Goal: Information Seeking & Learning: Learn about a topic

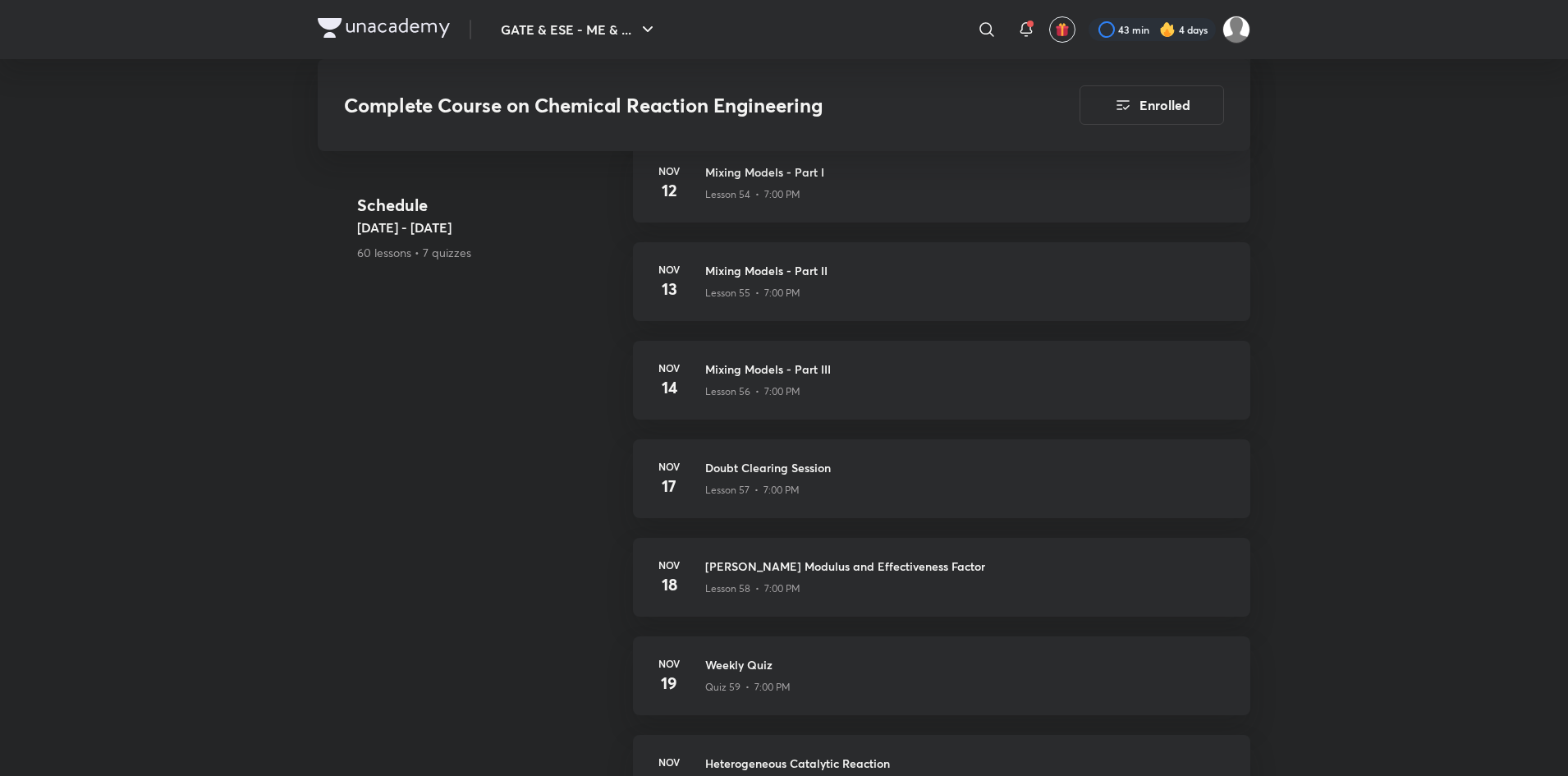
scroll to position [6113, 0]
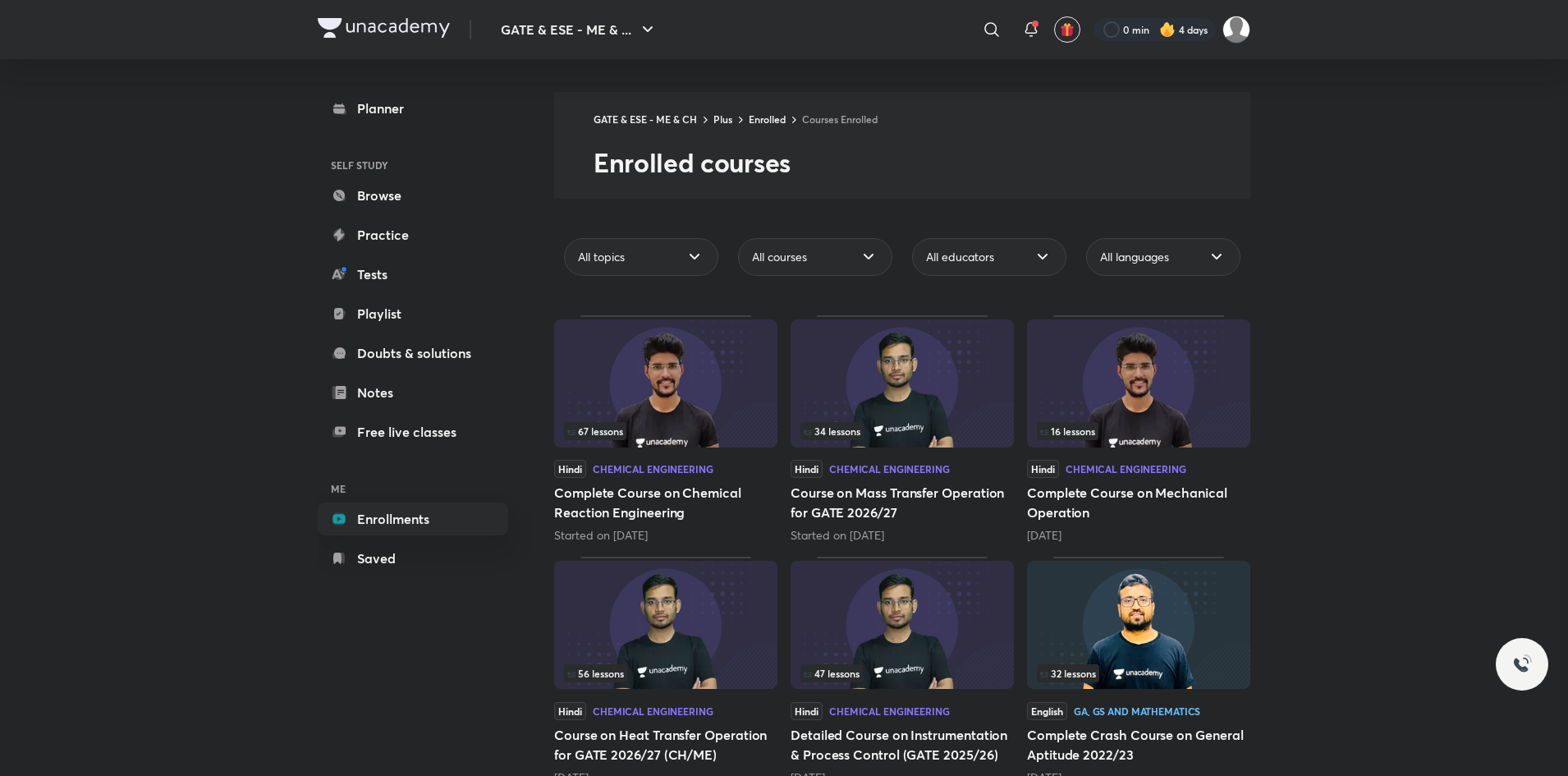
scroll to position [40, 0]
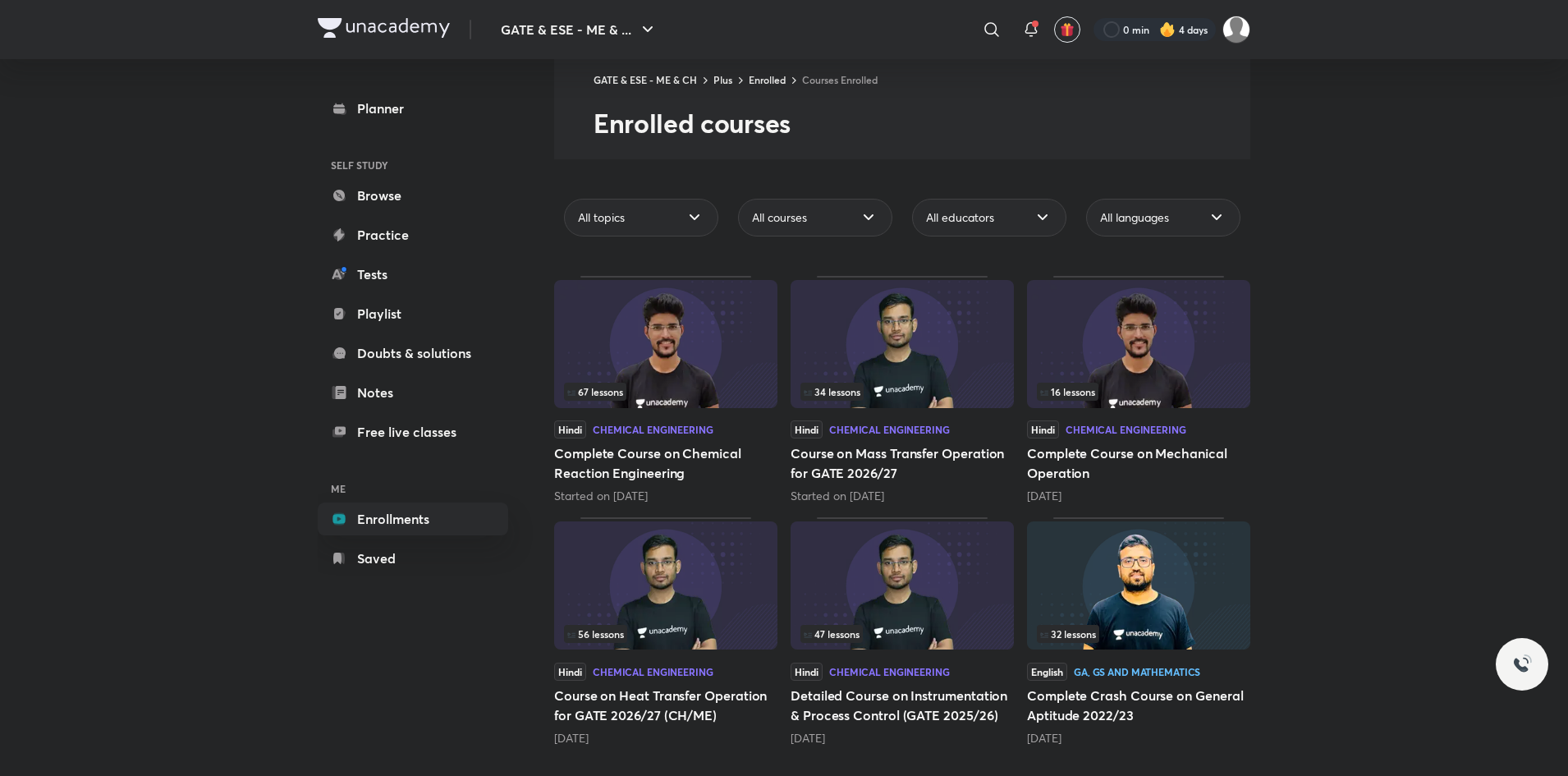
click at [976, 606] on img at bounding box center [902, 586] width 223 height 128
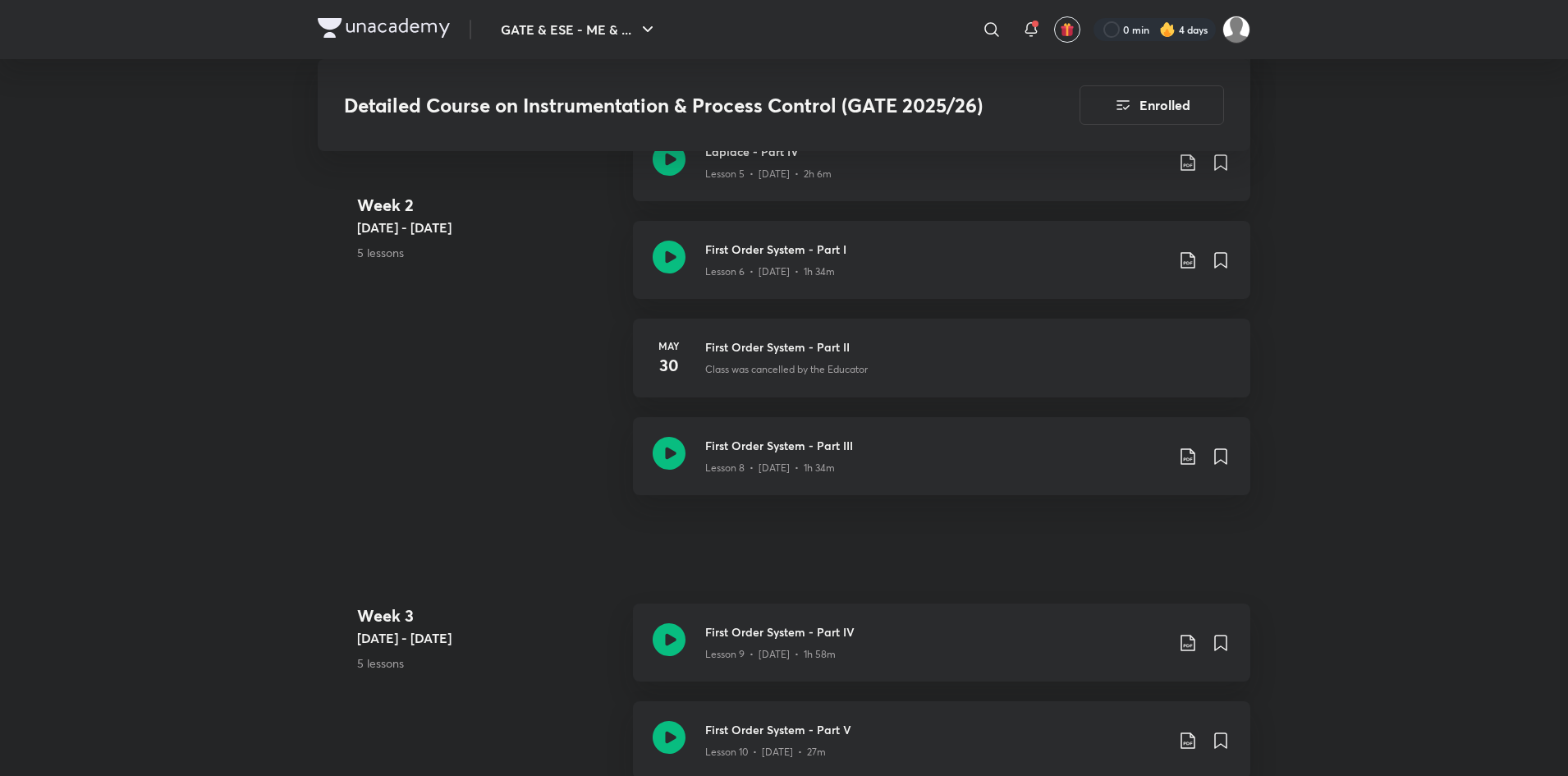
scroll to position [1489, 0]
click at [978, 442] on h3 "First Order System - Part III" at bounding box center [935, 447] width 460 height 18
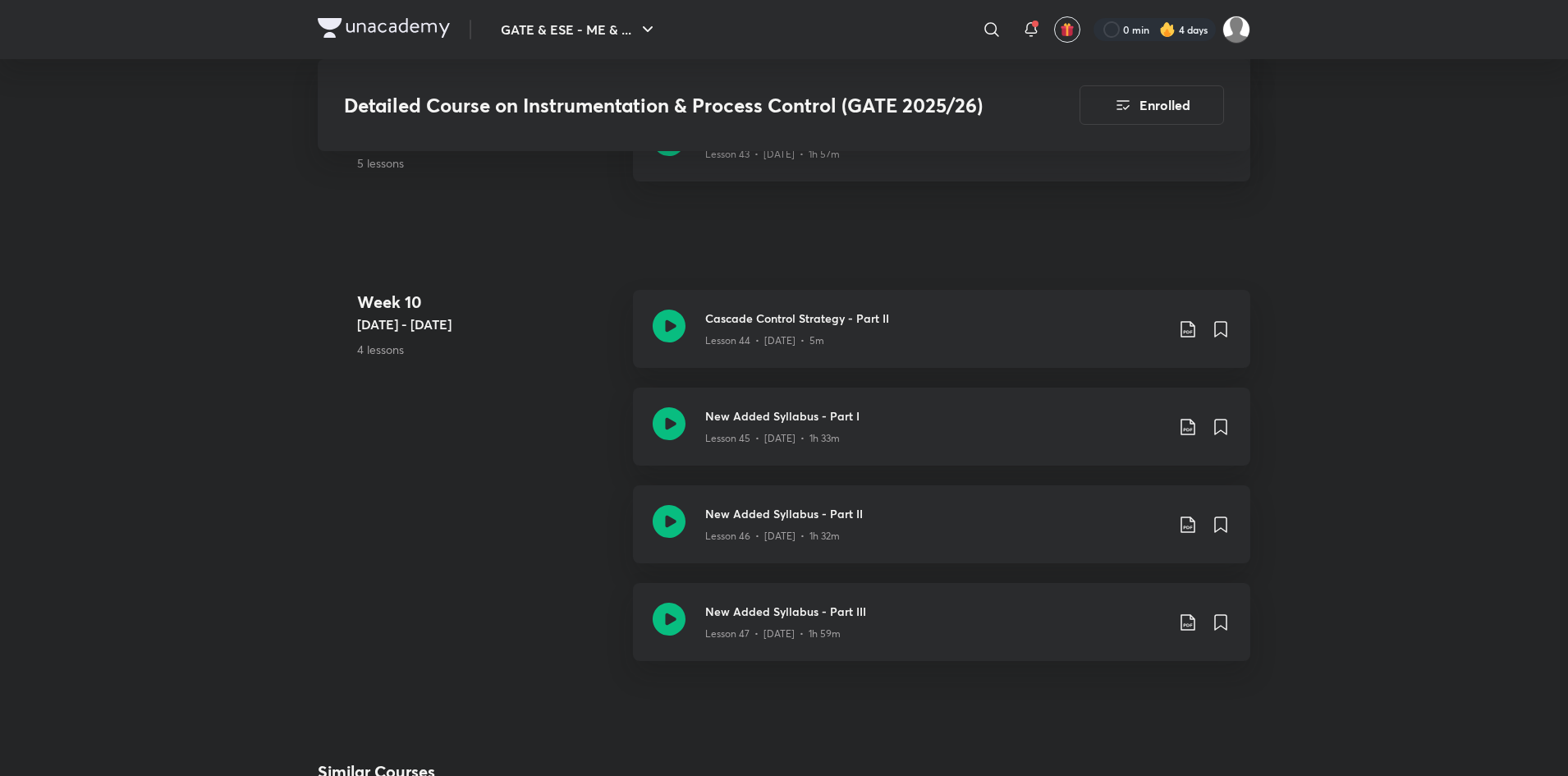
scroll to position [5850, 0]
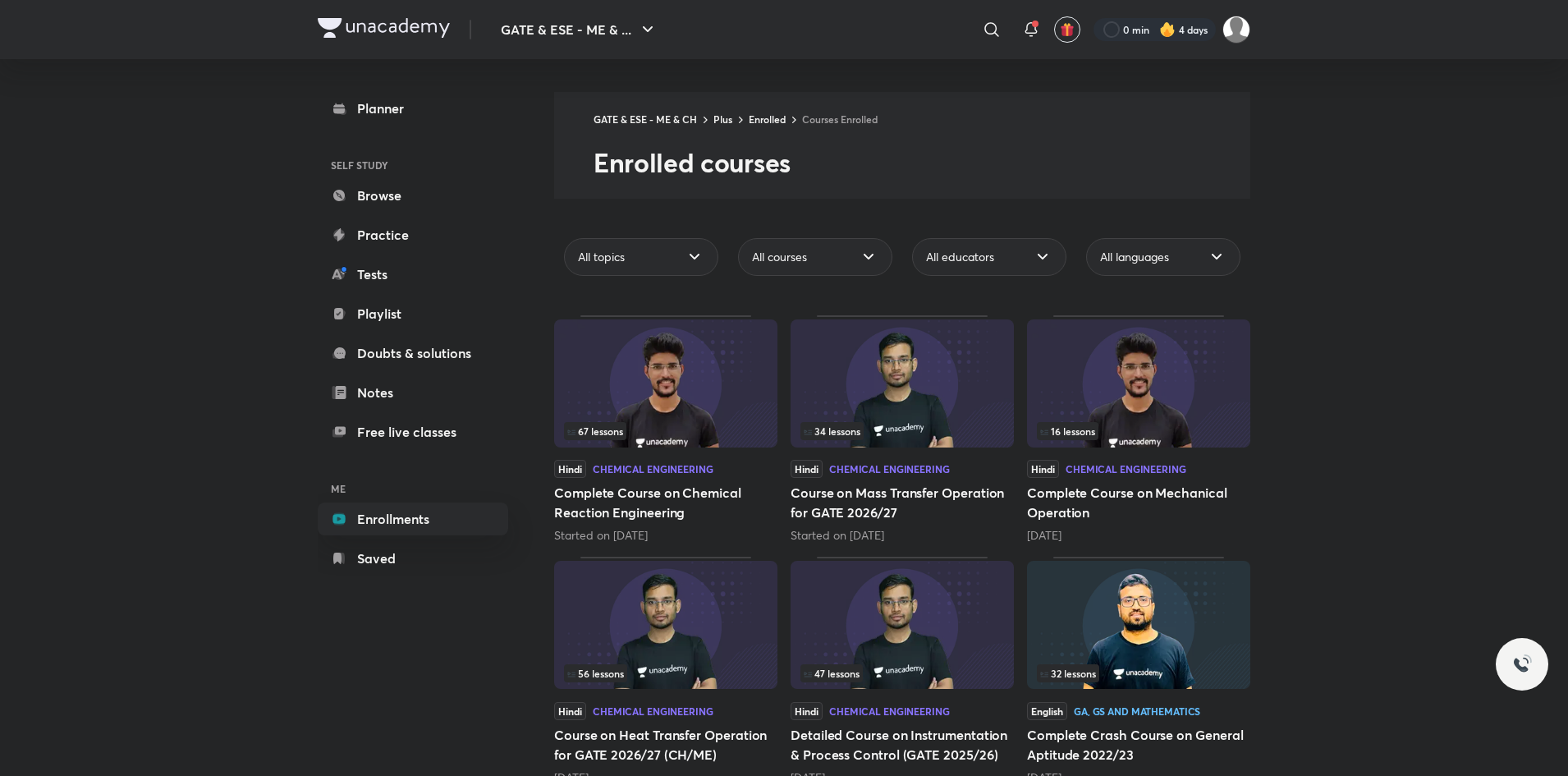
scroll to position [40, 0]
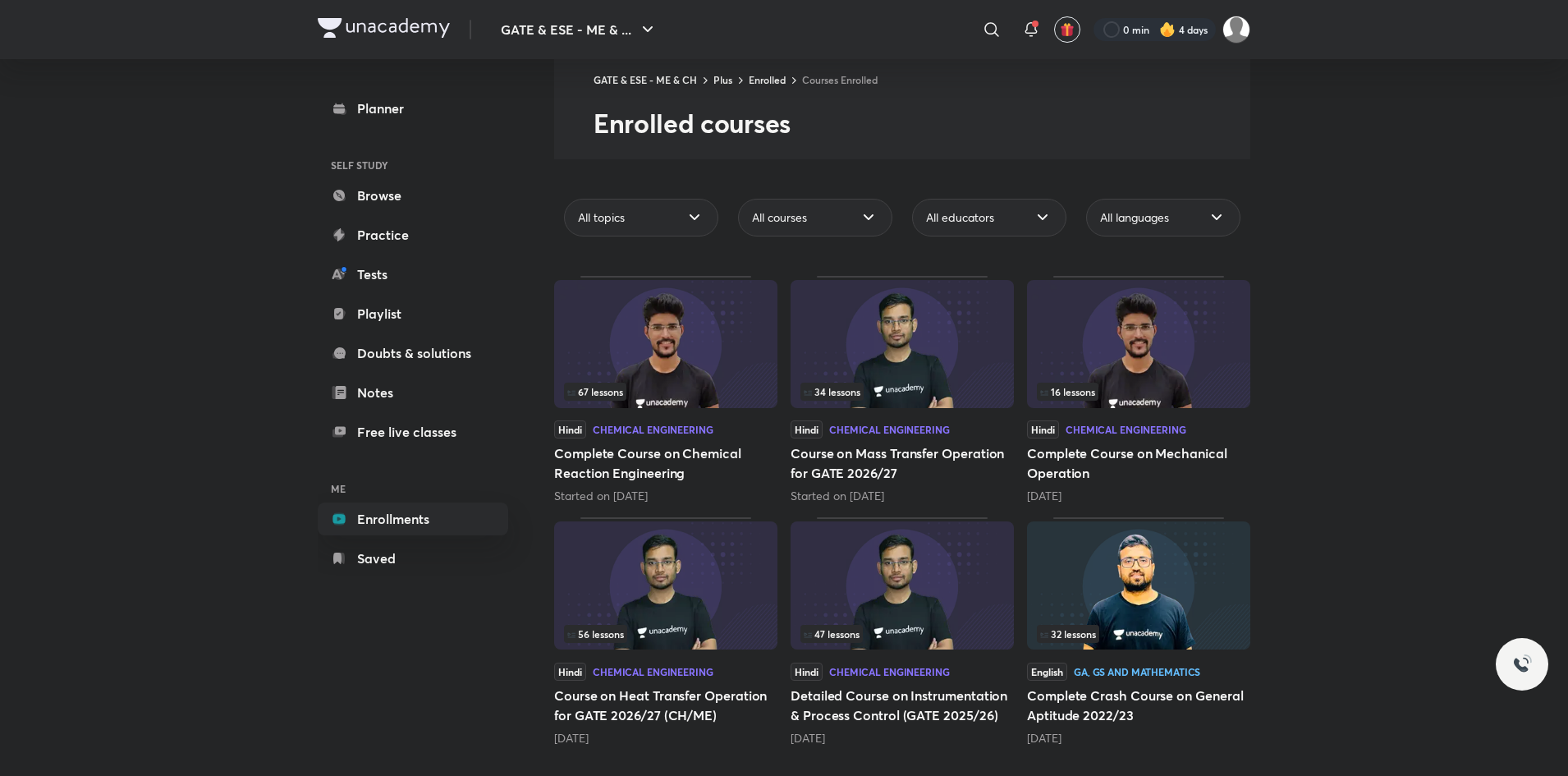
click at [656, 588] on img at bounding box center [665, 586] width 223 height 128
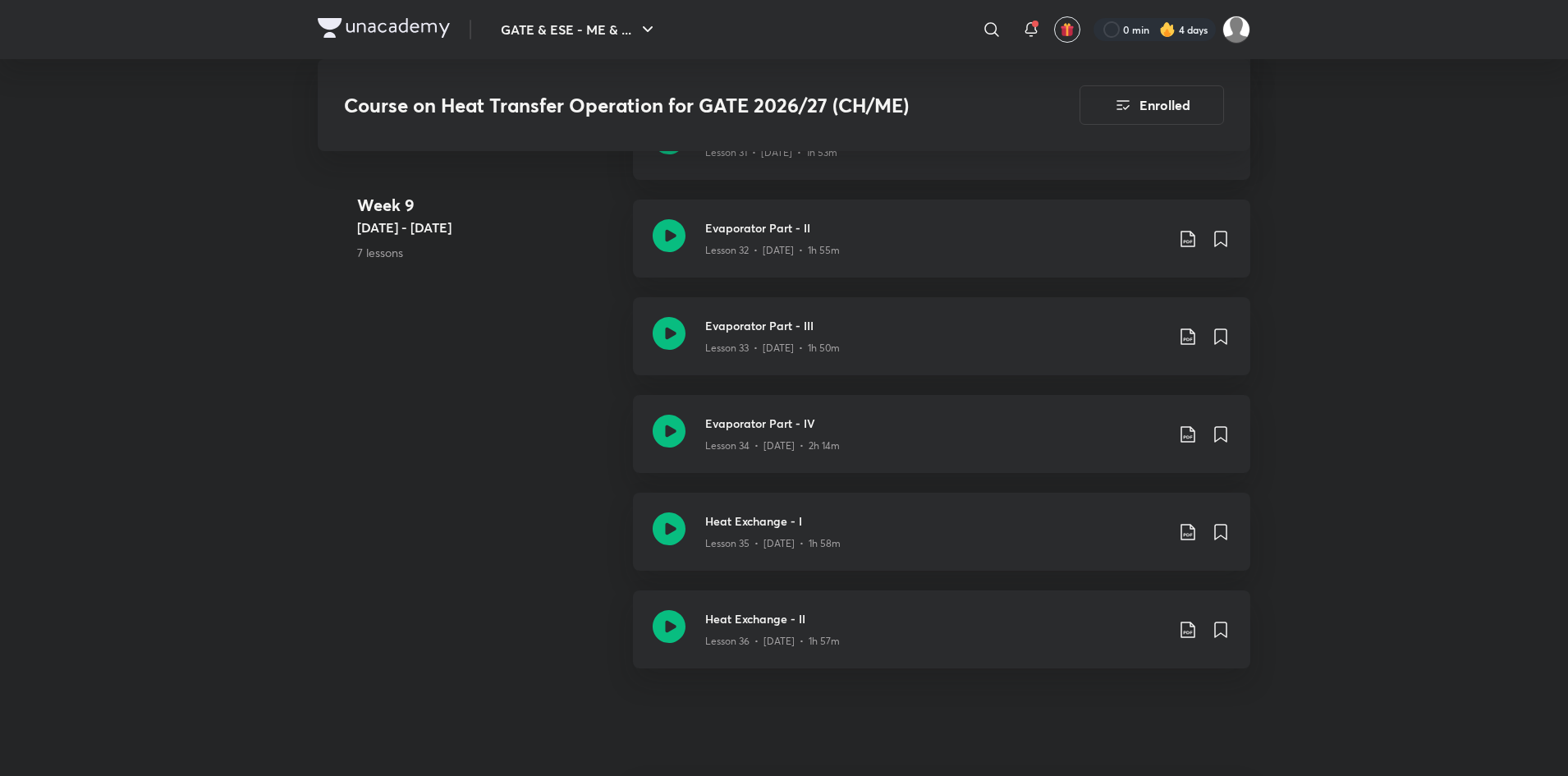
scroll to position [4701, 0]
click at [898, 622] on h3 "Heat Exchange - II" at bounding box center [935, 619] width 460 height 18
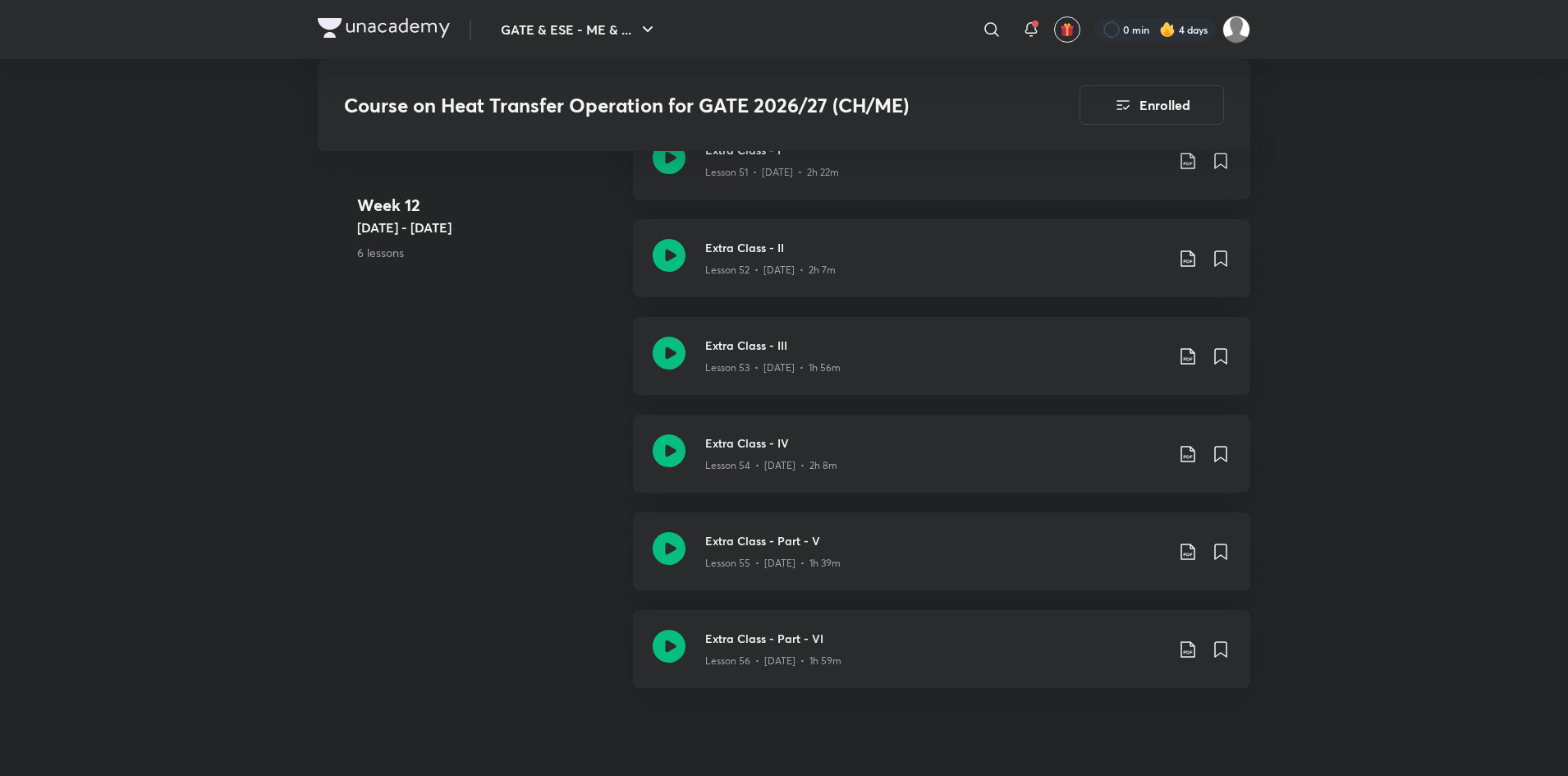
scroll to position [6906, 0]
click at [596, 512] on div "Week [DATE] - [DATE] 6 lessons Extra Class - I Lesson 51 • [DATE] • 2h 22m Extr…" at bounding box center [784, 414] width 933 height 587
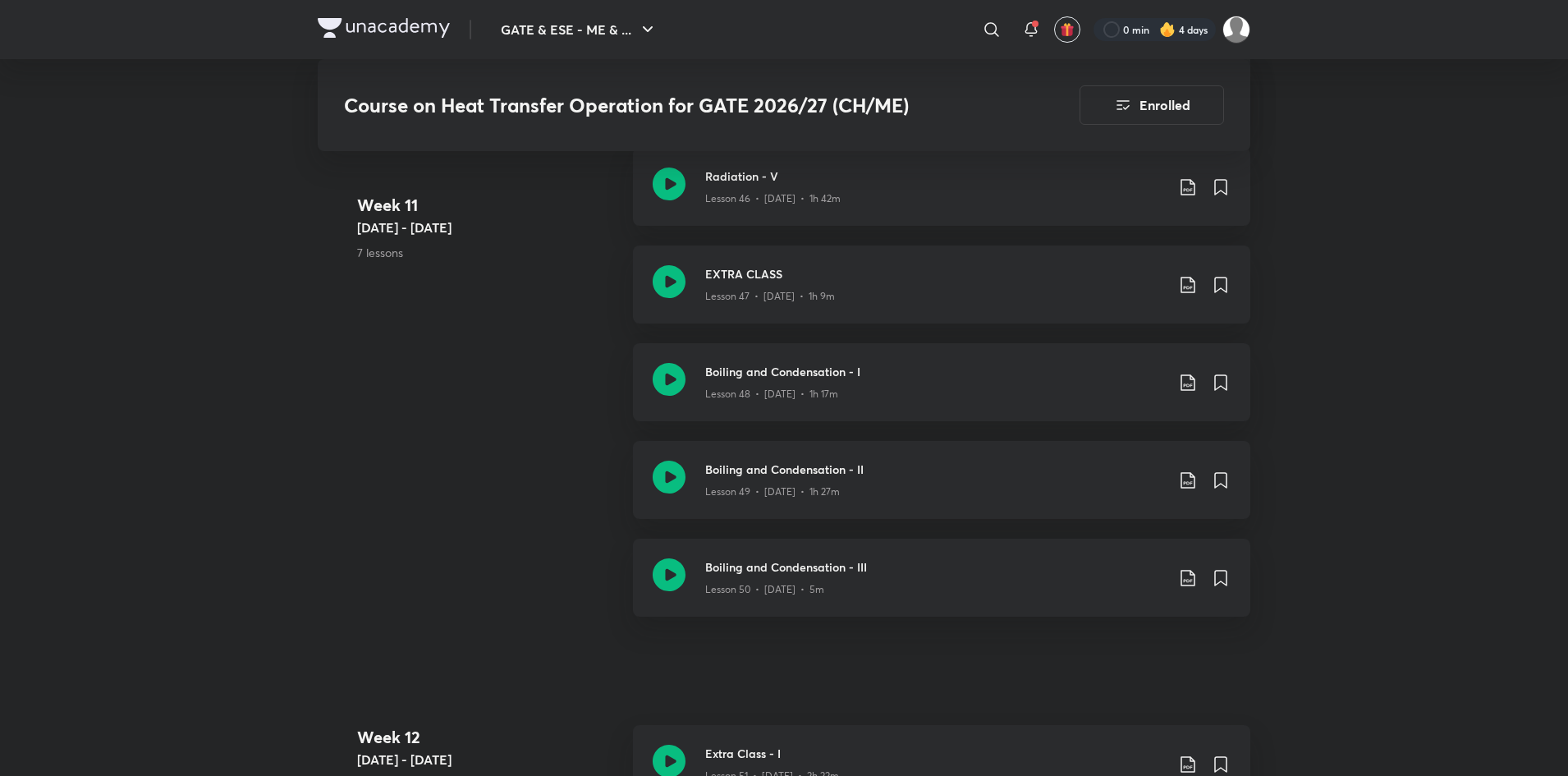
scroll to position [6118, 0]
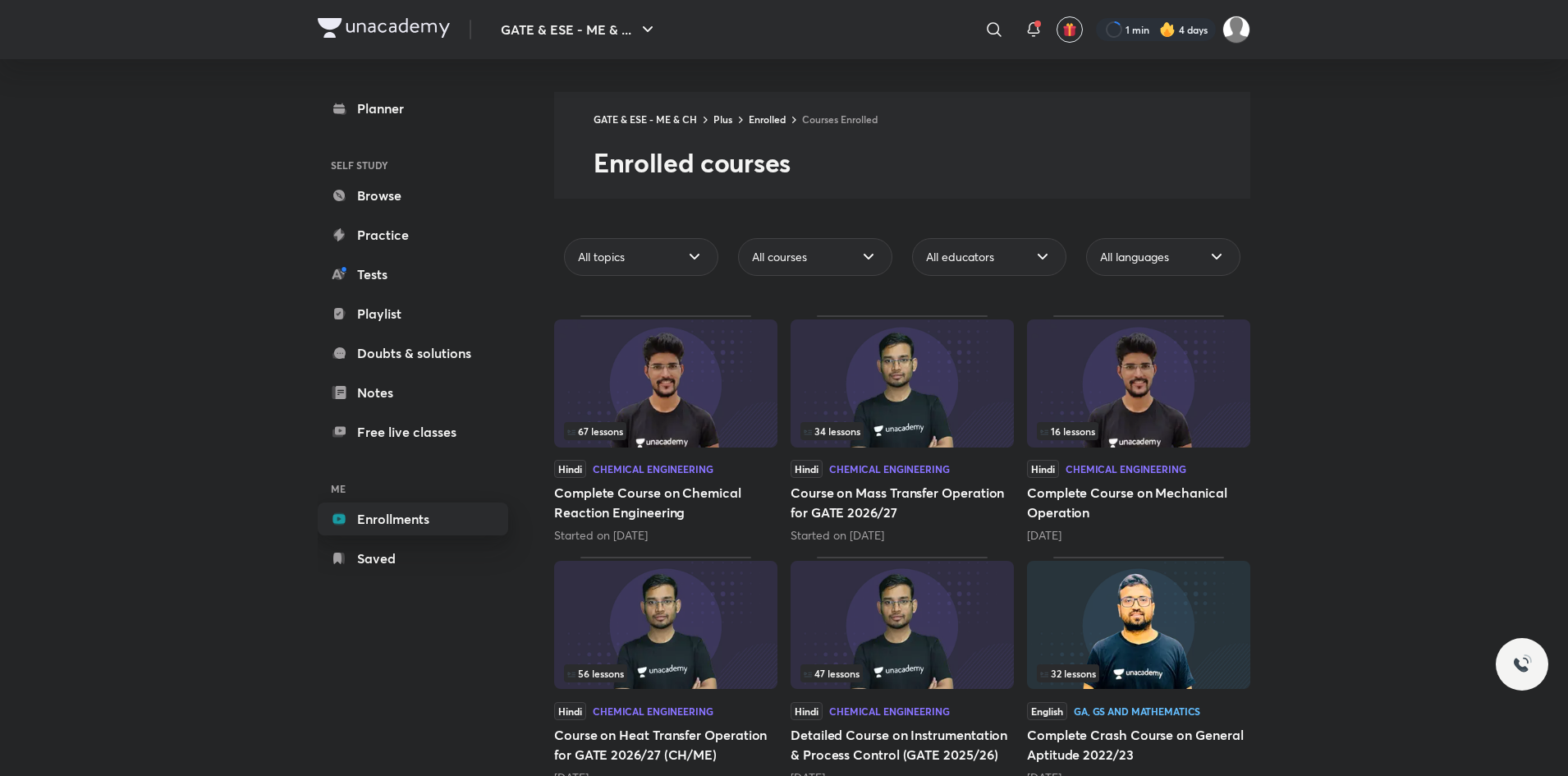
scroll to position [40, 0]
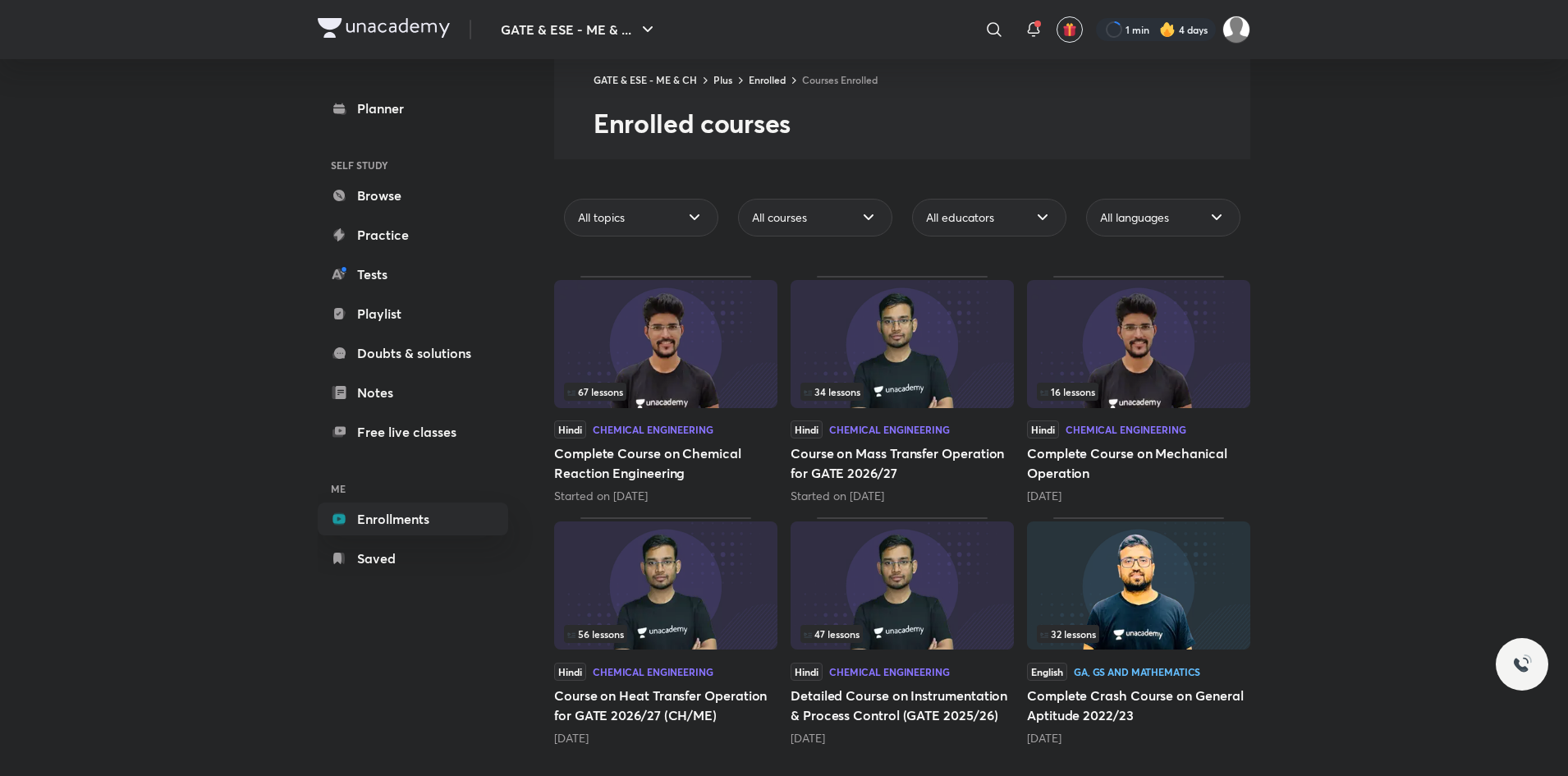
click at [930, 373] on img at bounding box center [902, 344] width 223 height 128
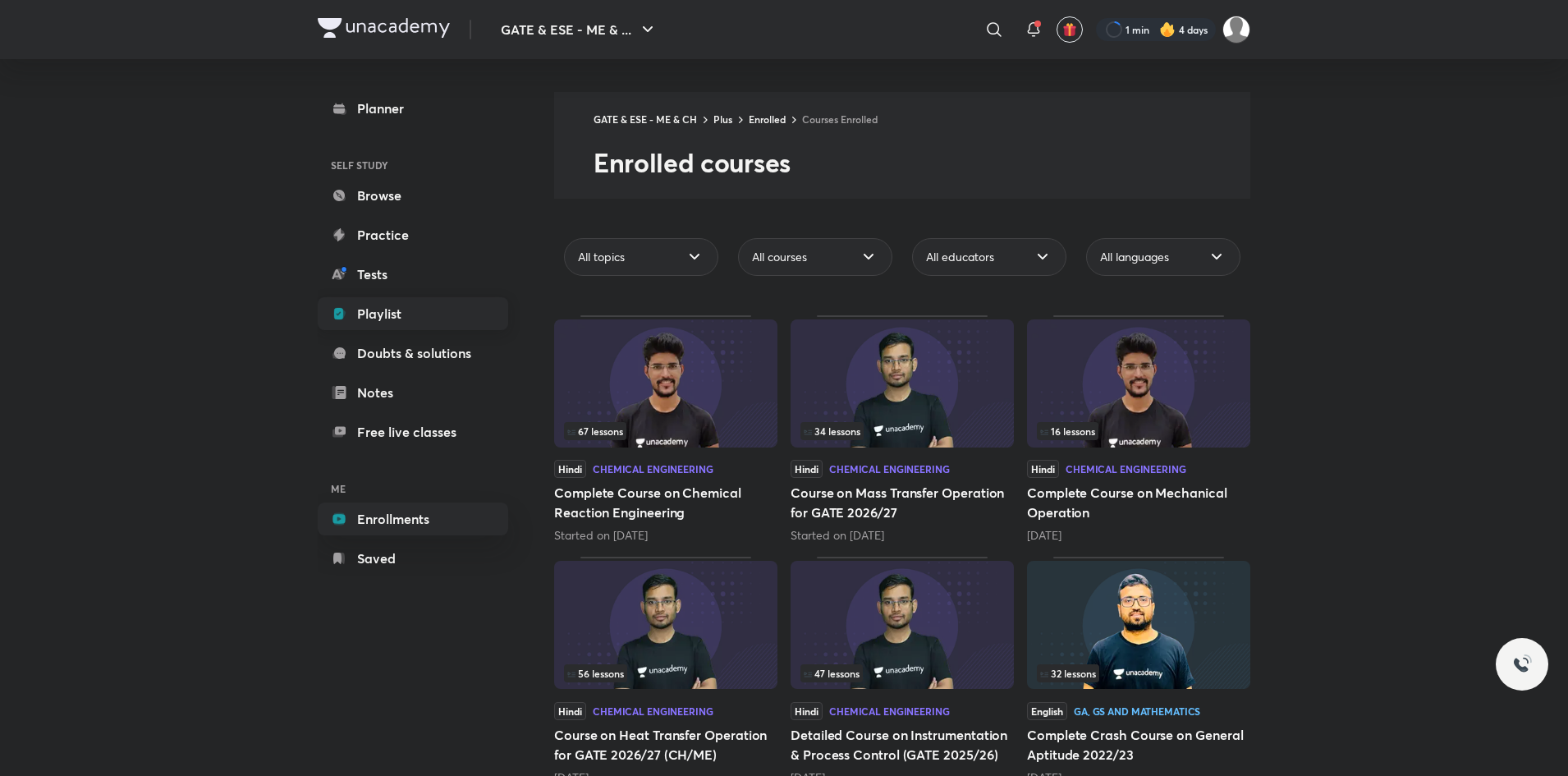
click at [393, 317] on link "Playlist" at bounding box center [413, 313] width 191 height 32
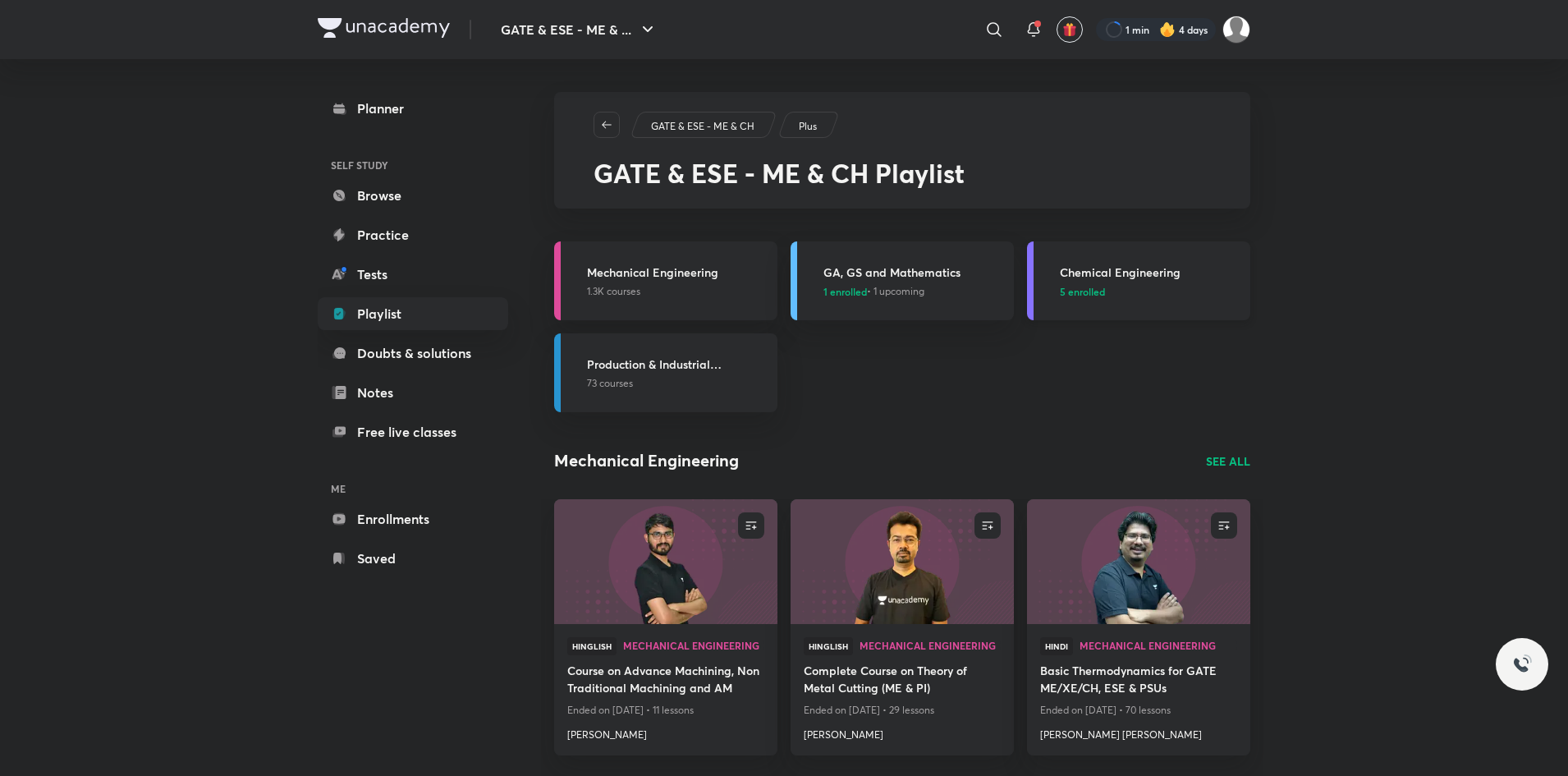
click at [1128, 287] on p "5 enrolled" at bounding box center [1150, 292] width 181 height 15
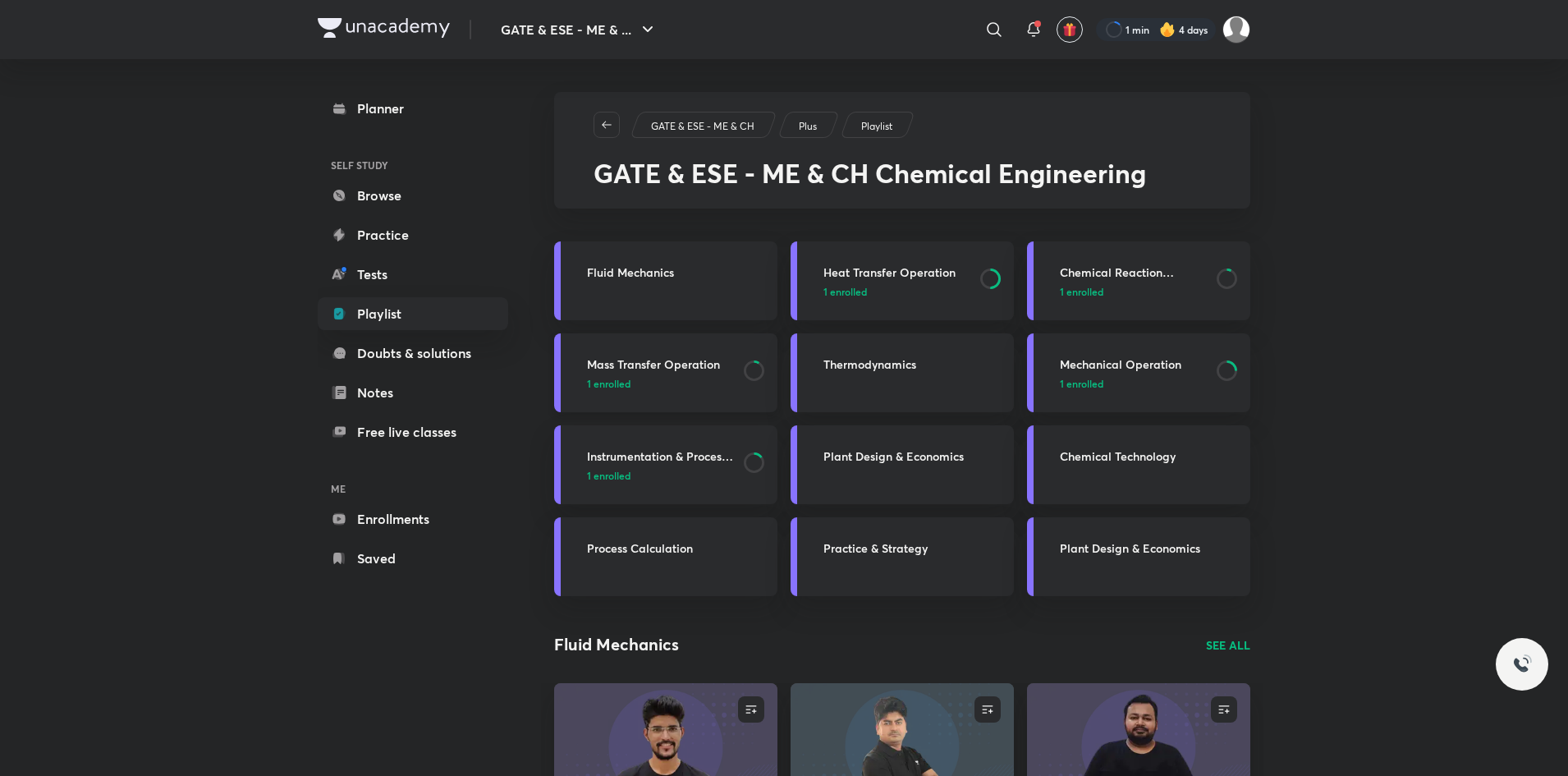
click at [696, 365] on h3 "Mass Transfer Operation" at bounding box center [661, 364] width 147 height 18
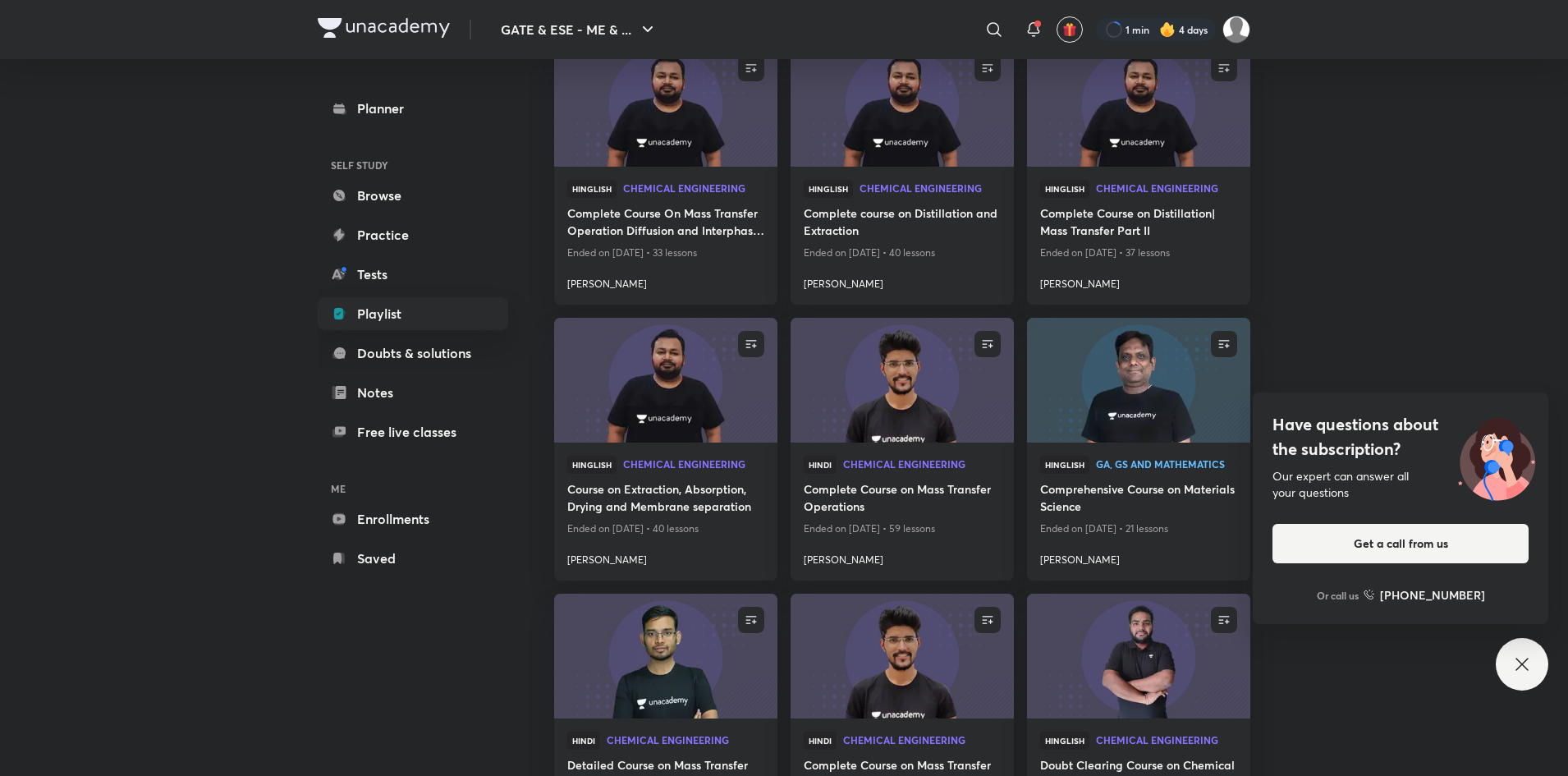
scroll to position [1091, 0]
click at [885, 420] on img at bounding box center [902, 378] width 227 height 127
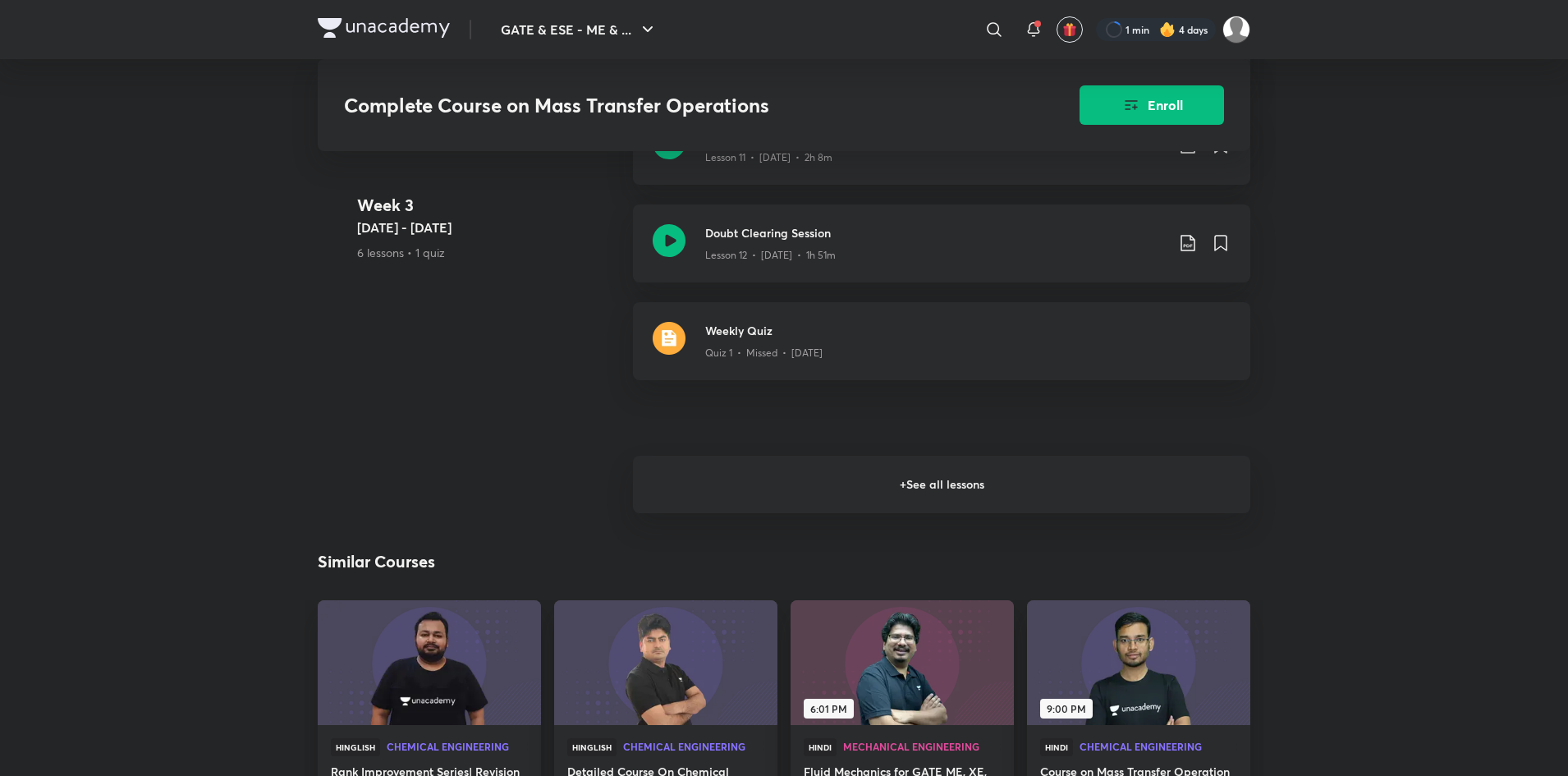
scroll to position [1858, 0]
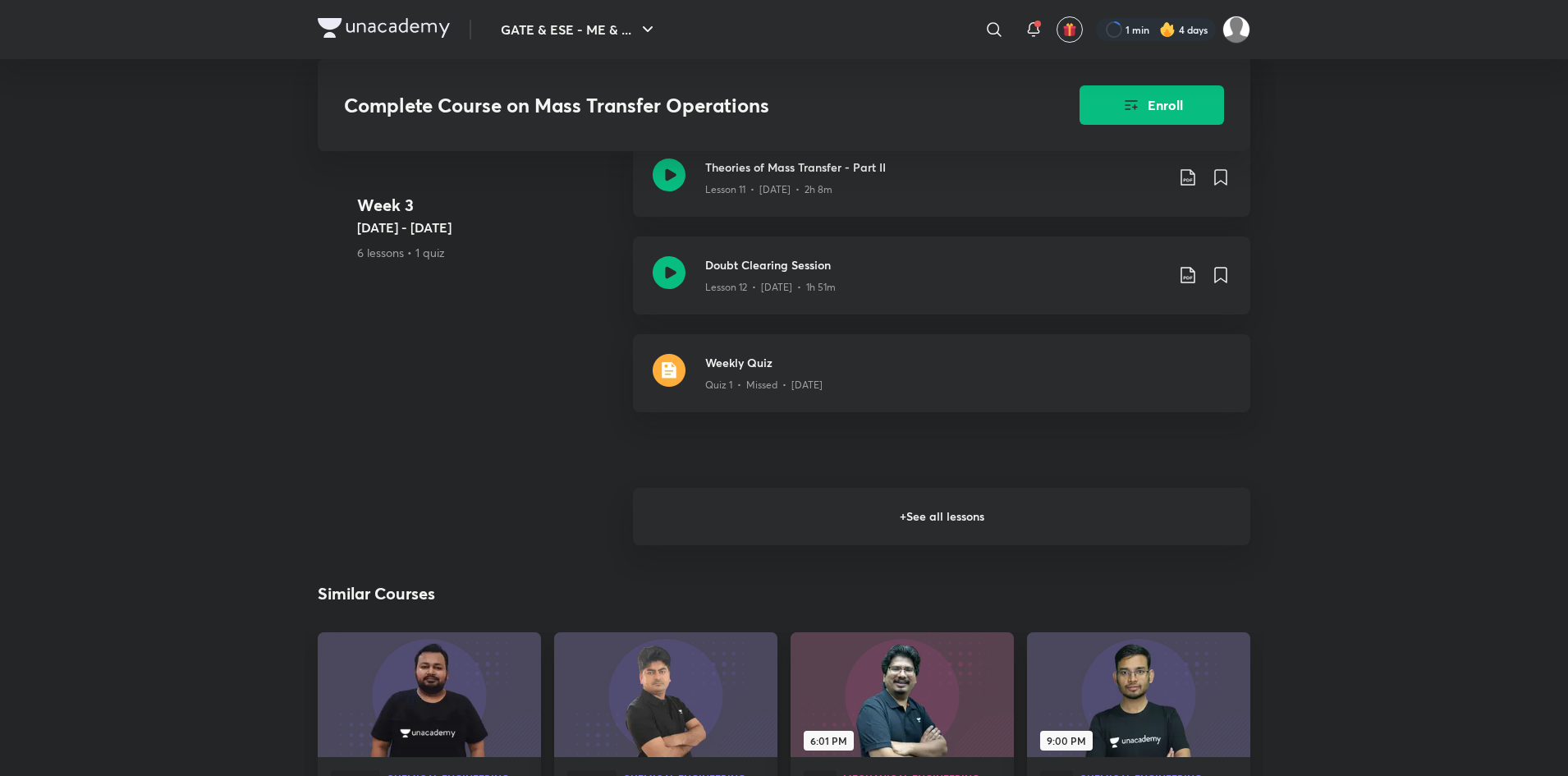
click at [952, 545] on h6 "+ See all lessons" at bounding box center [942, 516] width 617 height 57
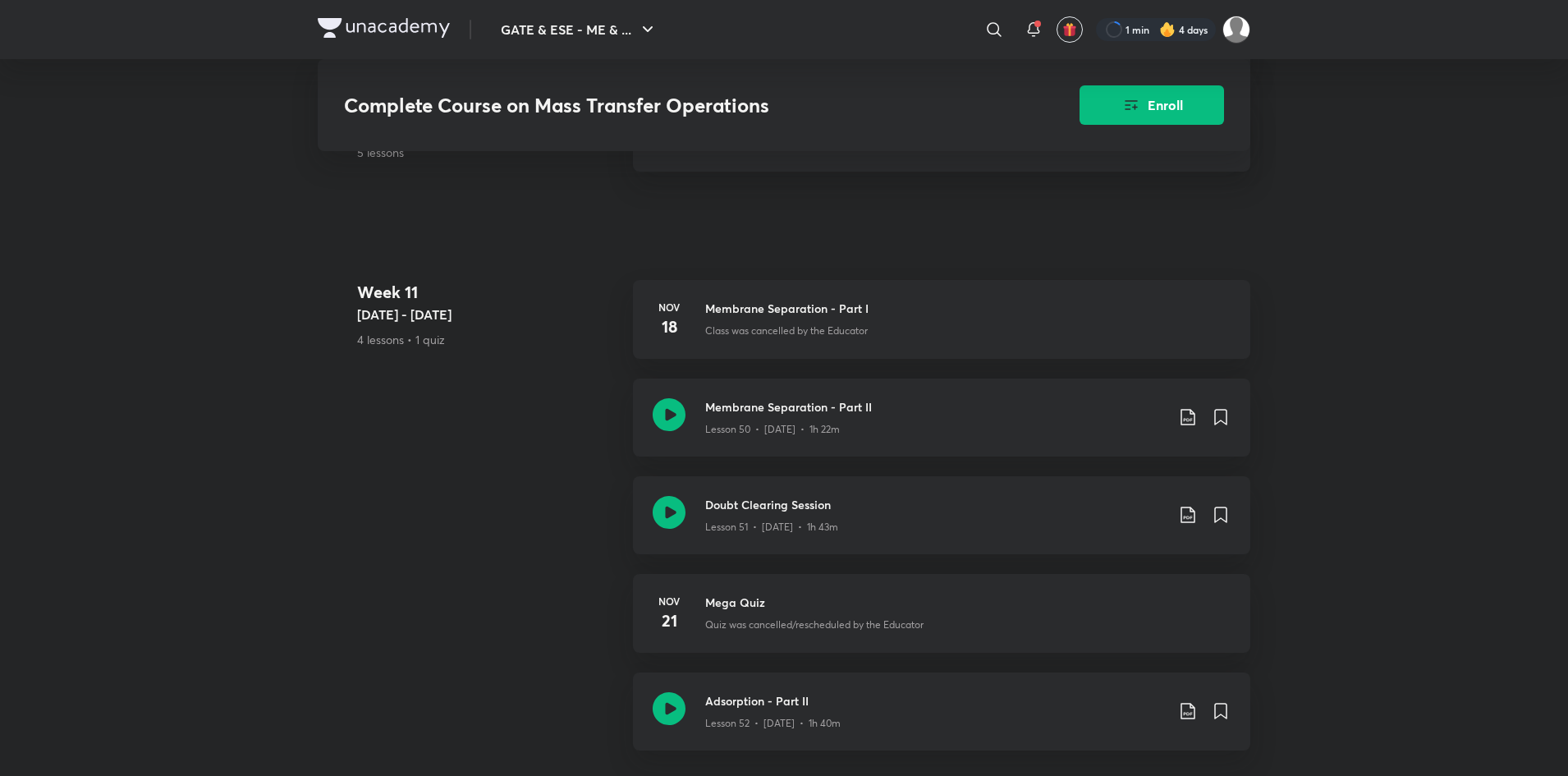
scroll to position [6809, 0]
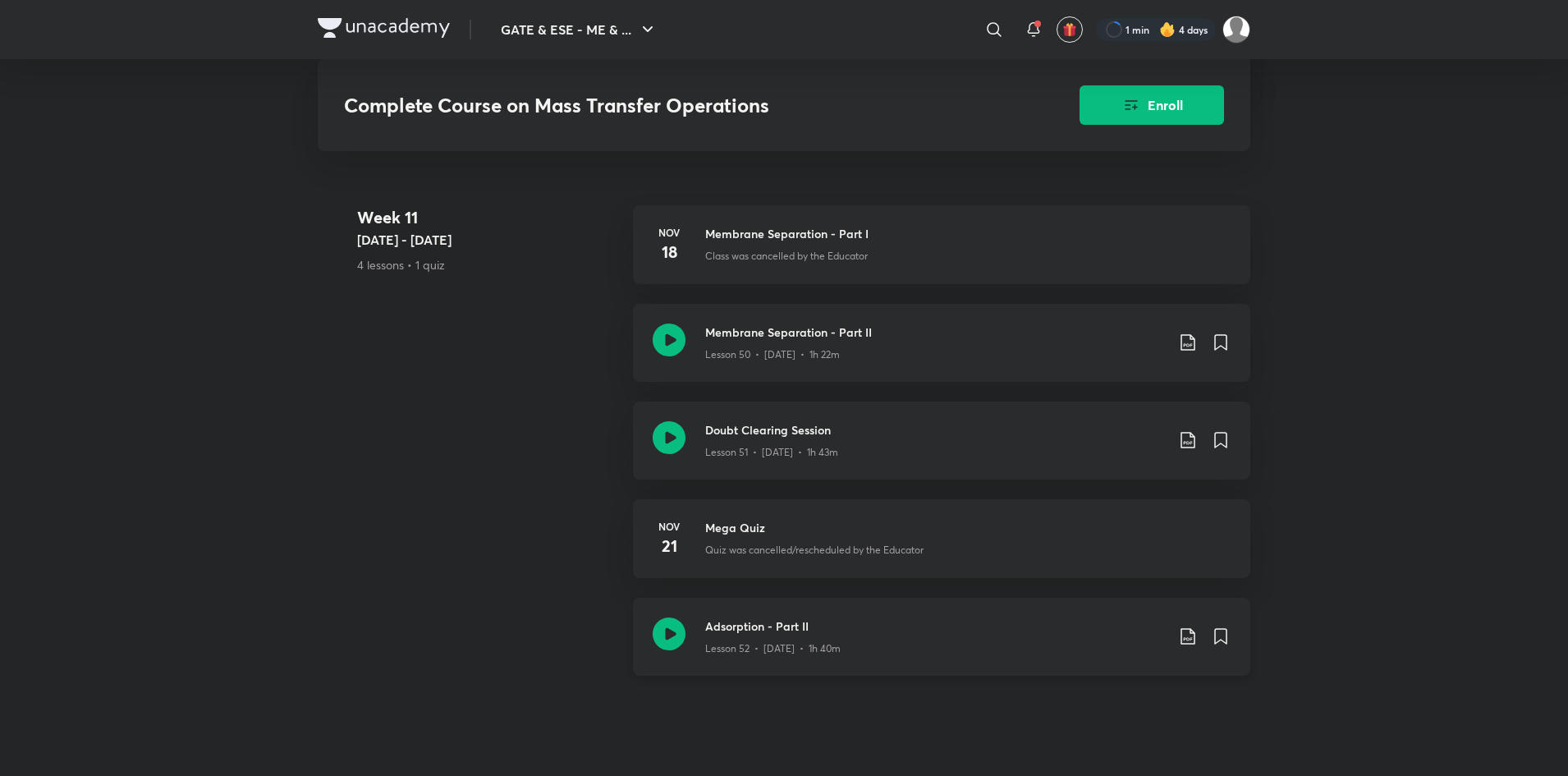
click at [905, 652] on div "Lesson 52 • [DATE] • 1h 40m" at bounding box center [935, 645] width 460 height 21
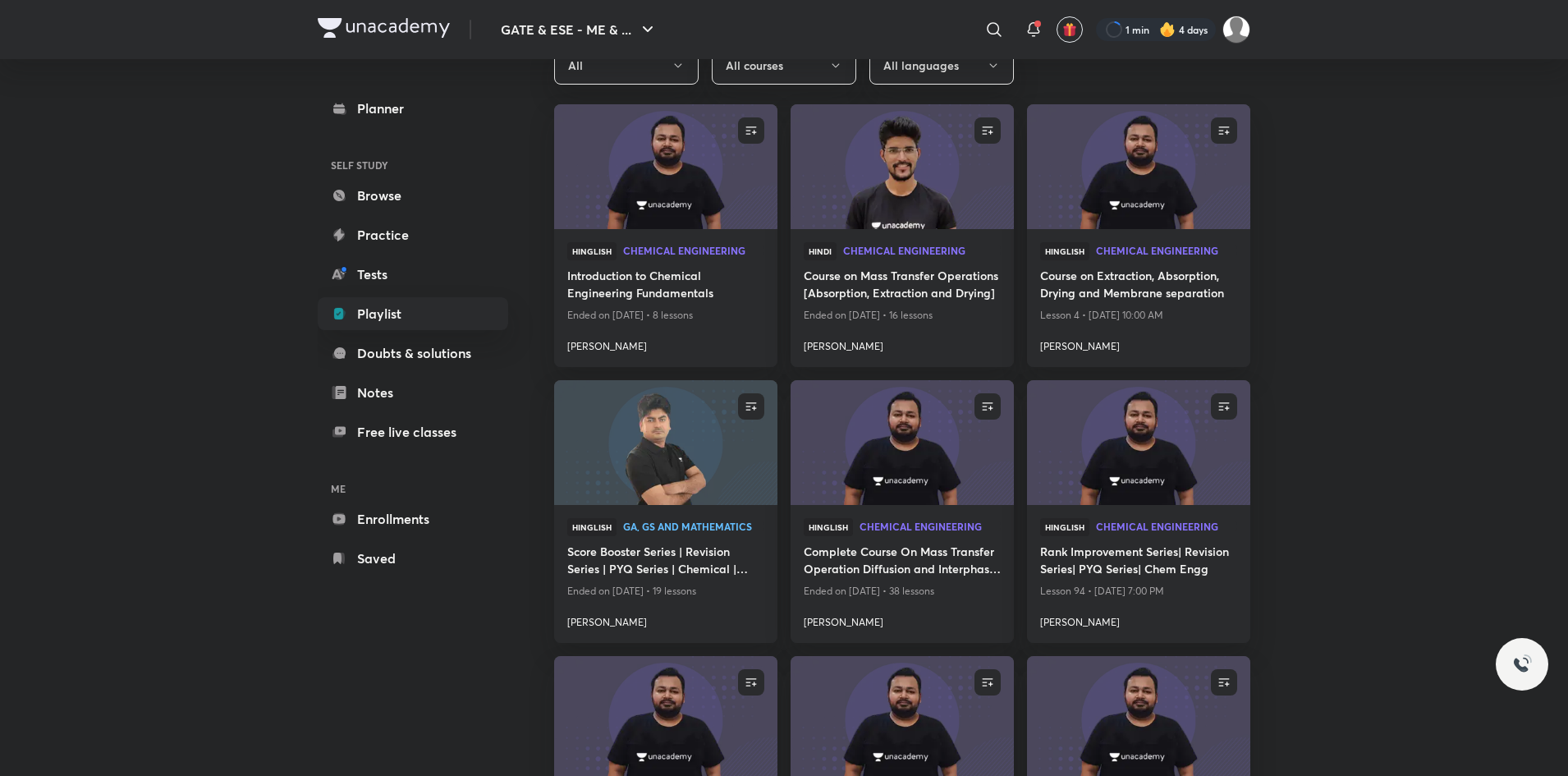
scroll to position [476, 0]
click at [591, 342] on h4 "[PERSON_NAME]" at bounding box center [665, 342] width 197 height 21
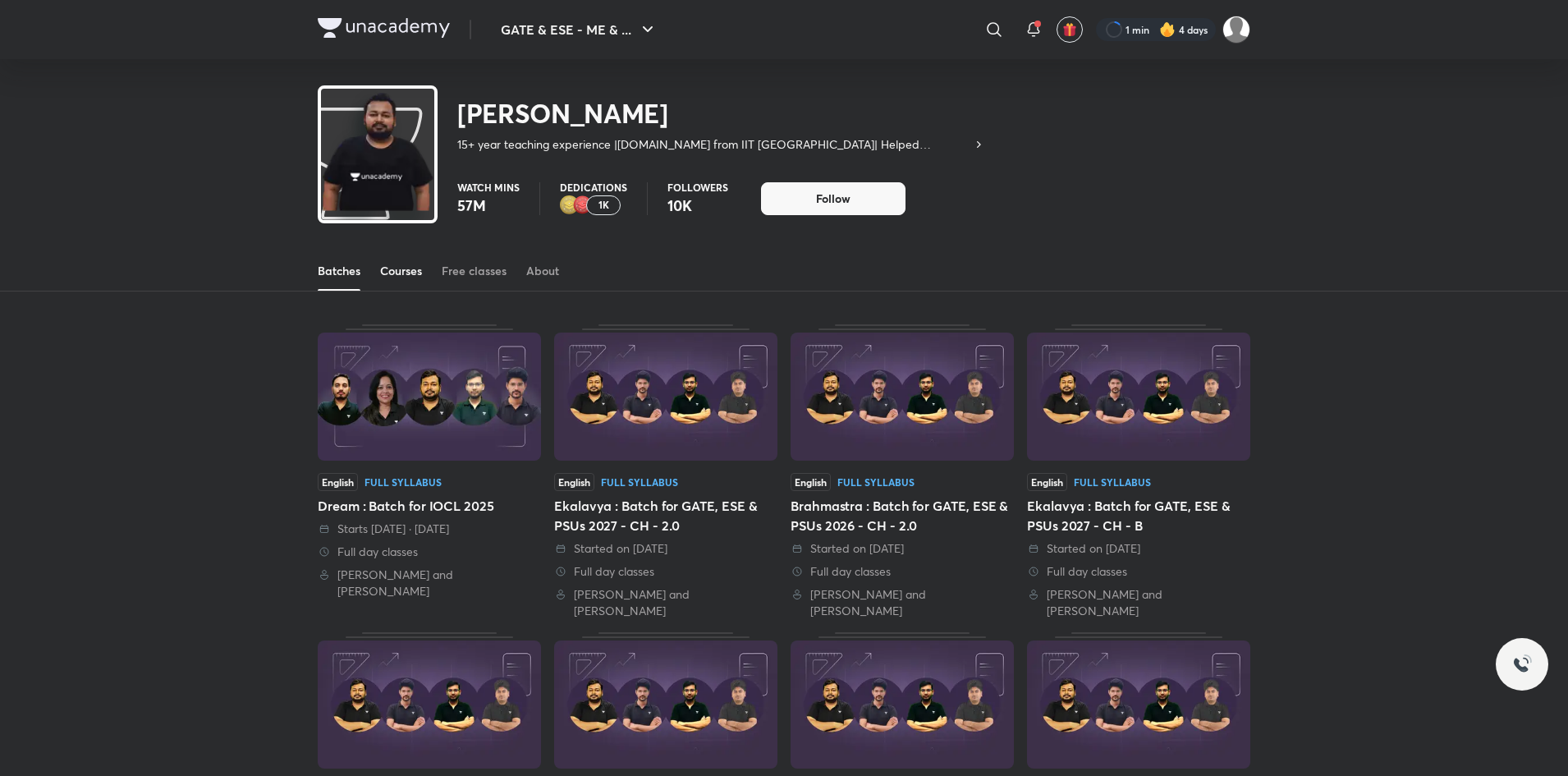
click at [385, 266] on div "Courses" at bounding box center [400, 272] width 42 height 17
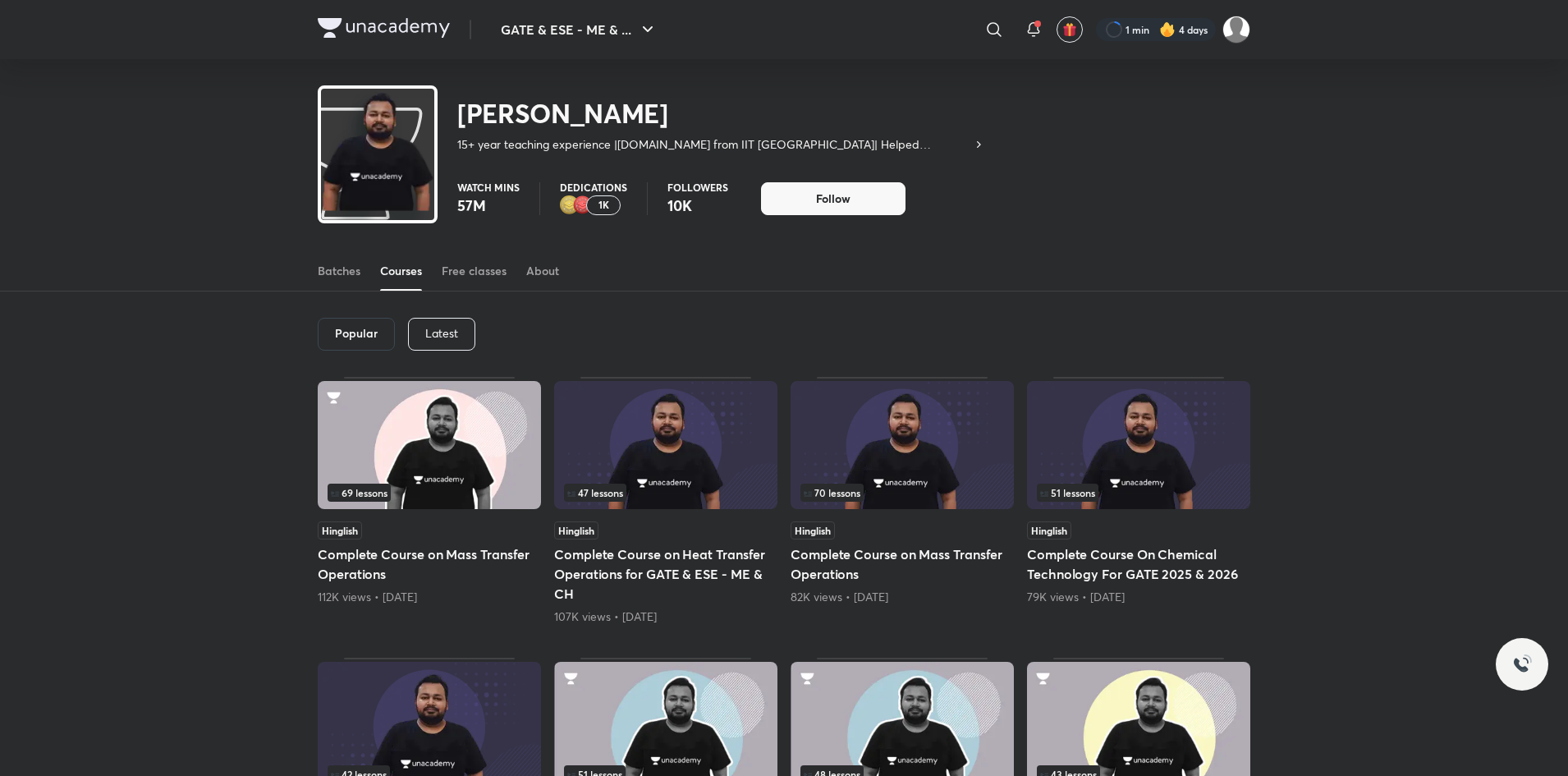
click at [377, 327] on h6 "Popular" at bounding box center [357, 334] width 43 height 13
click at [453, 338] on p "Latest" at bounding box center [441, 334] width 32 height 13
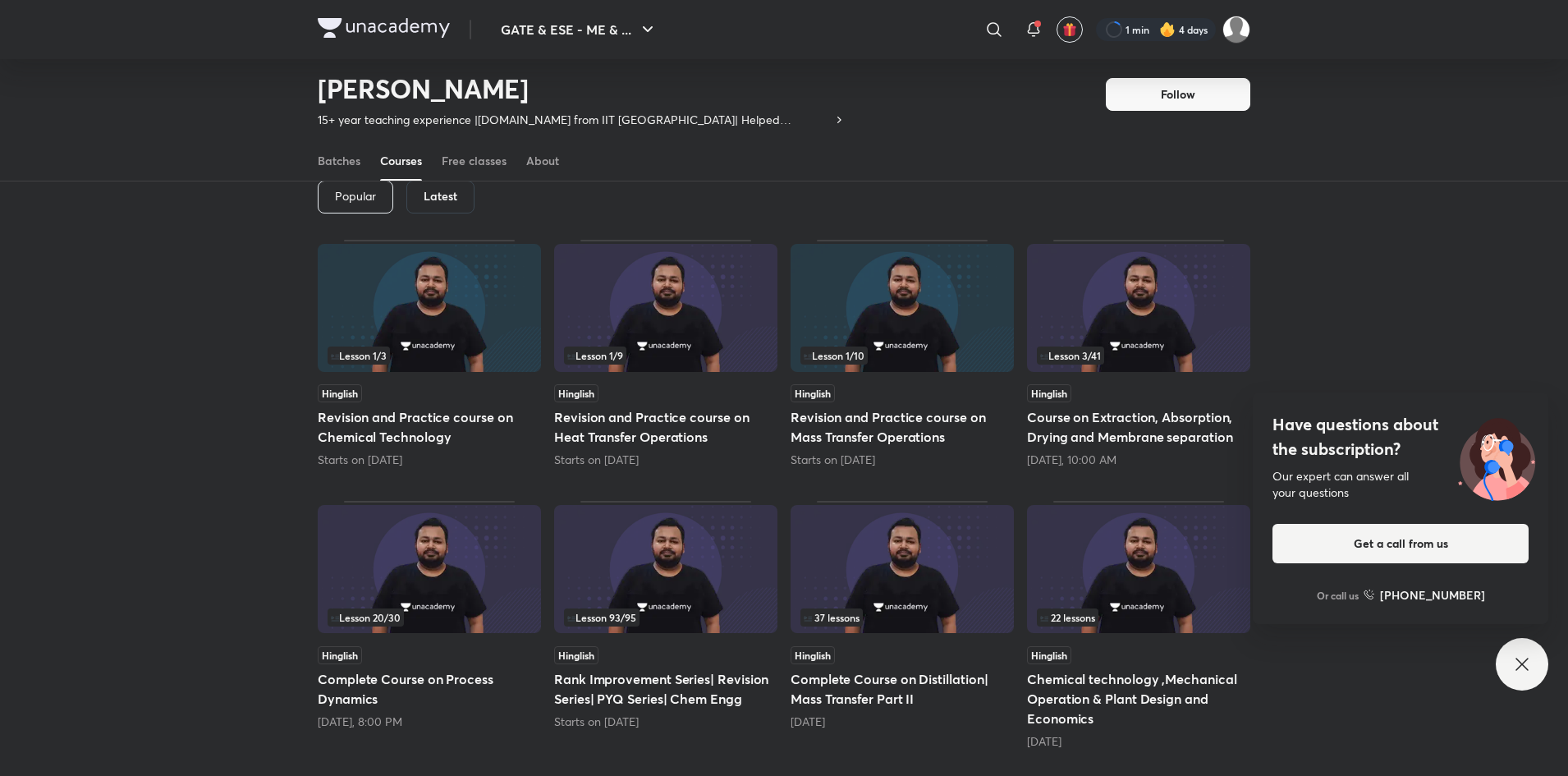
scroll to position [86, 0]
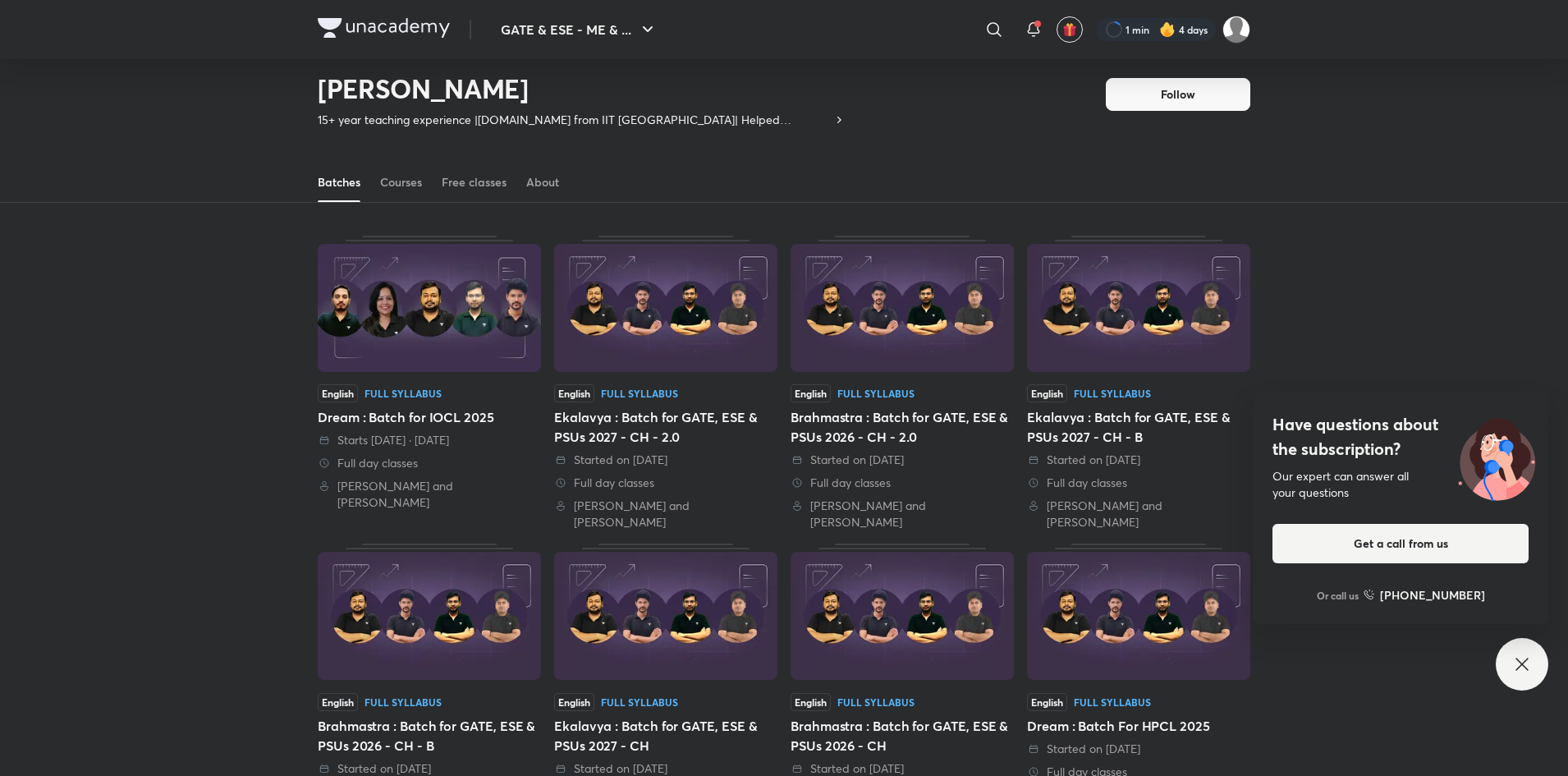
scroll to position [31, 0]
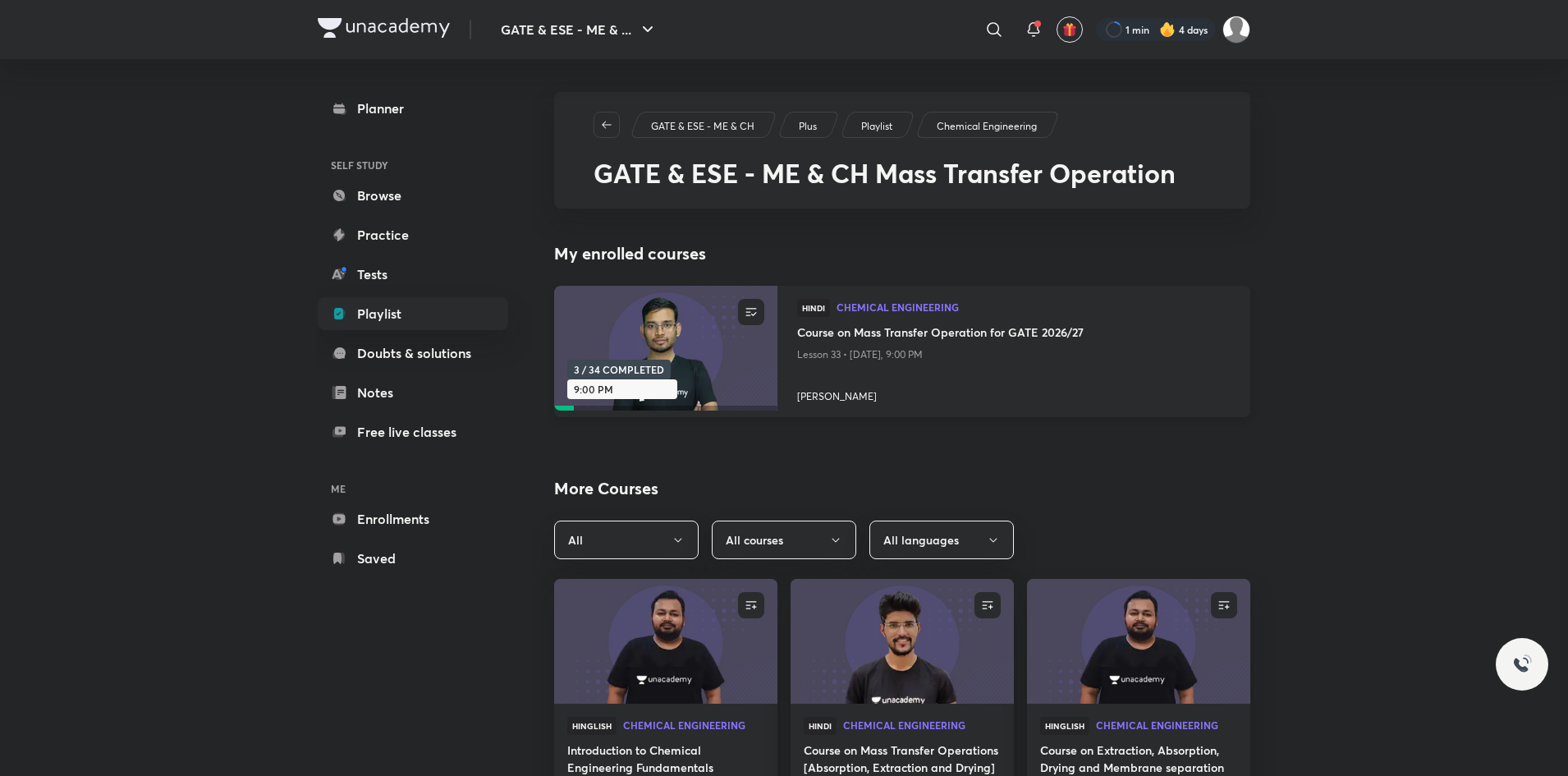
click at [831, 398] on h4 "[PERSON_NAME]" at bounding box center [1014, 393] width 434 height 21
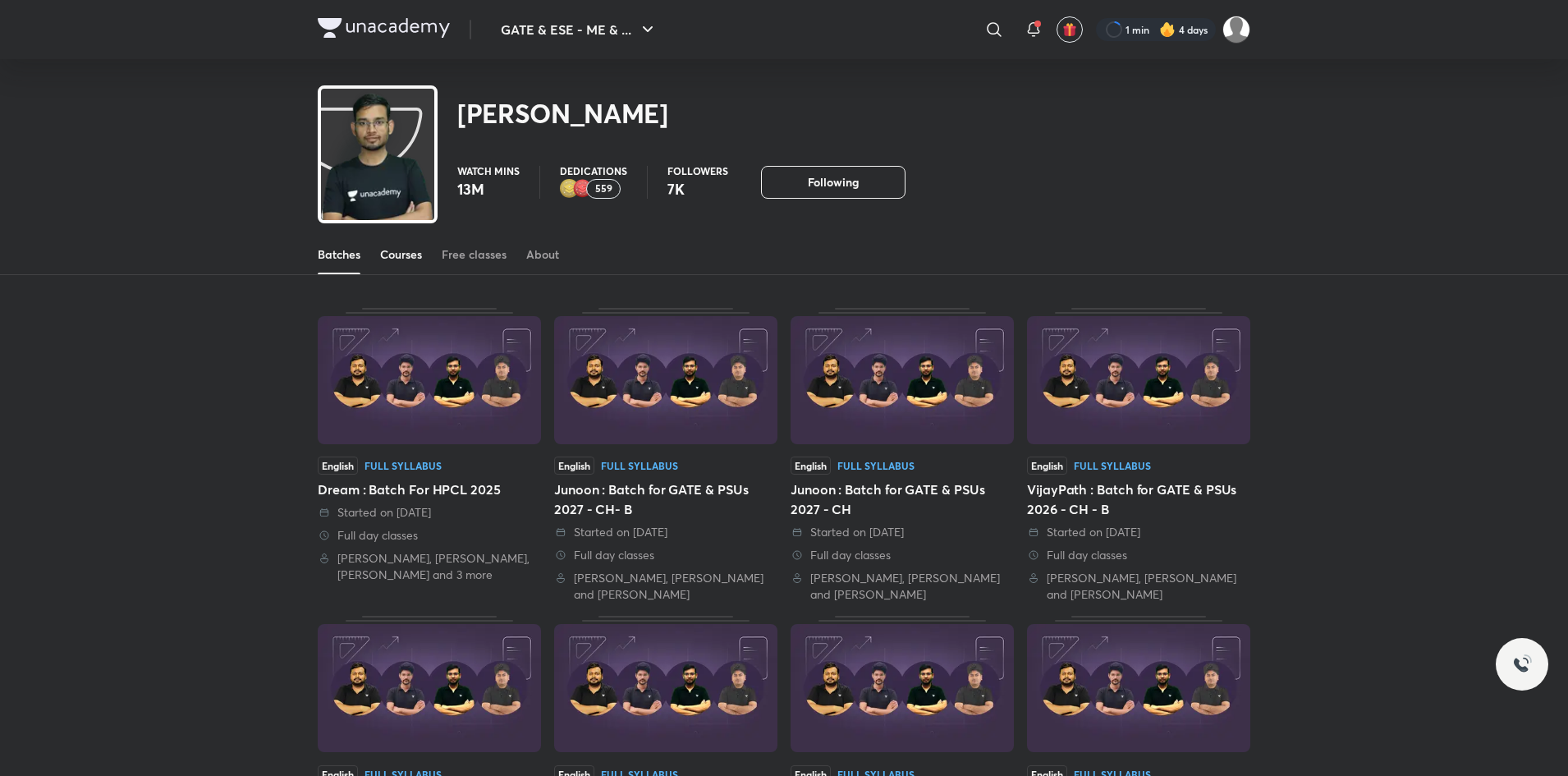
click at [394, 270] on link "Courses" at bounding box center [400, 254] width 42 height 40
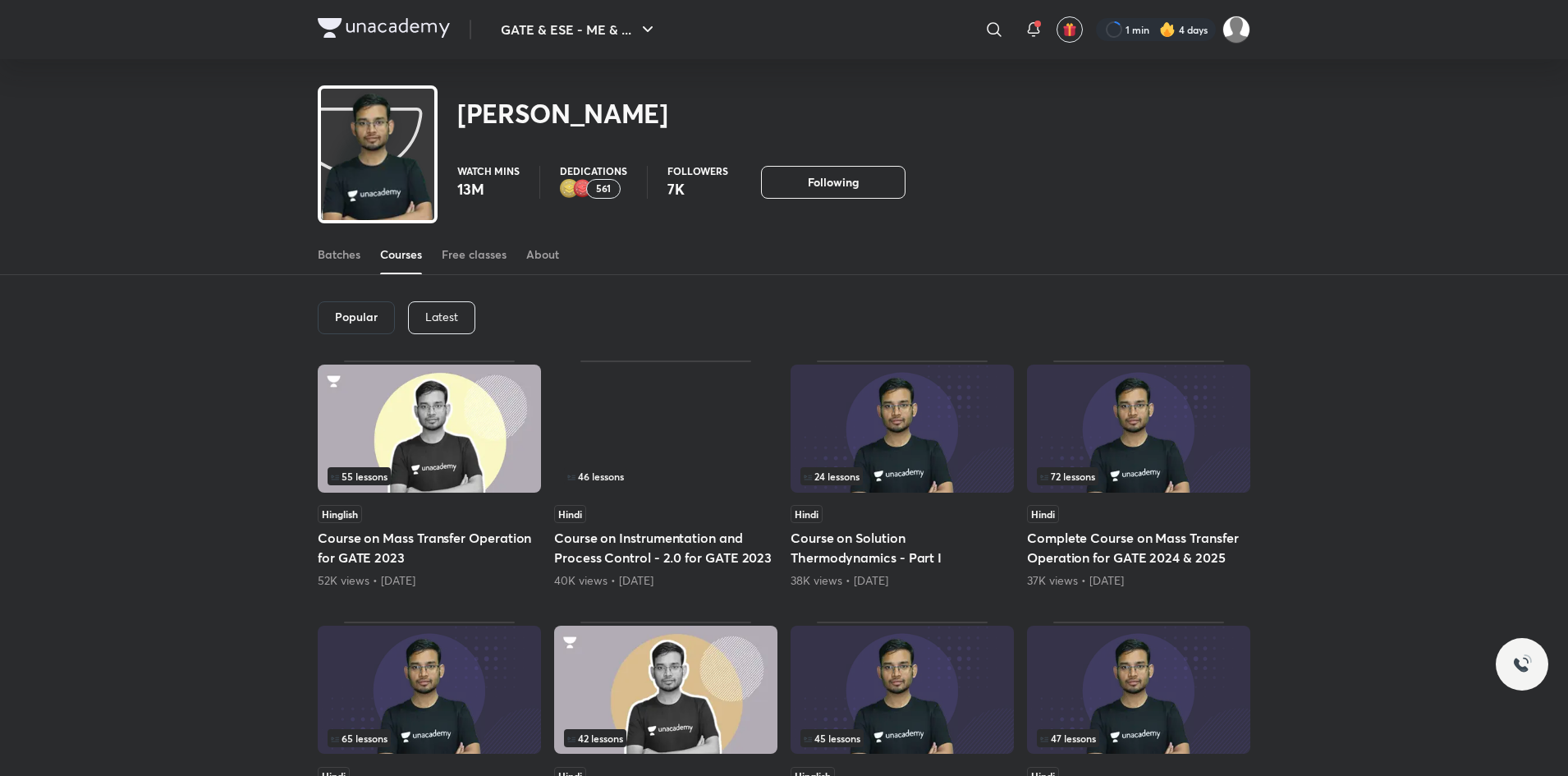
click at [430, 316] on p "Latest" at bounding box center [441, 317] width 32 height 13
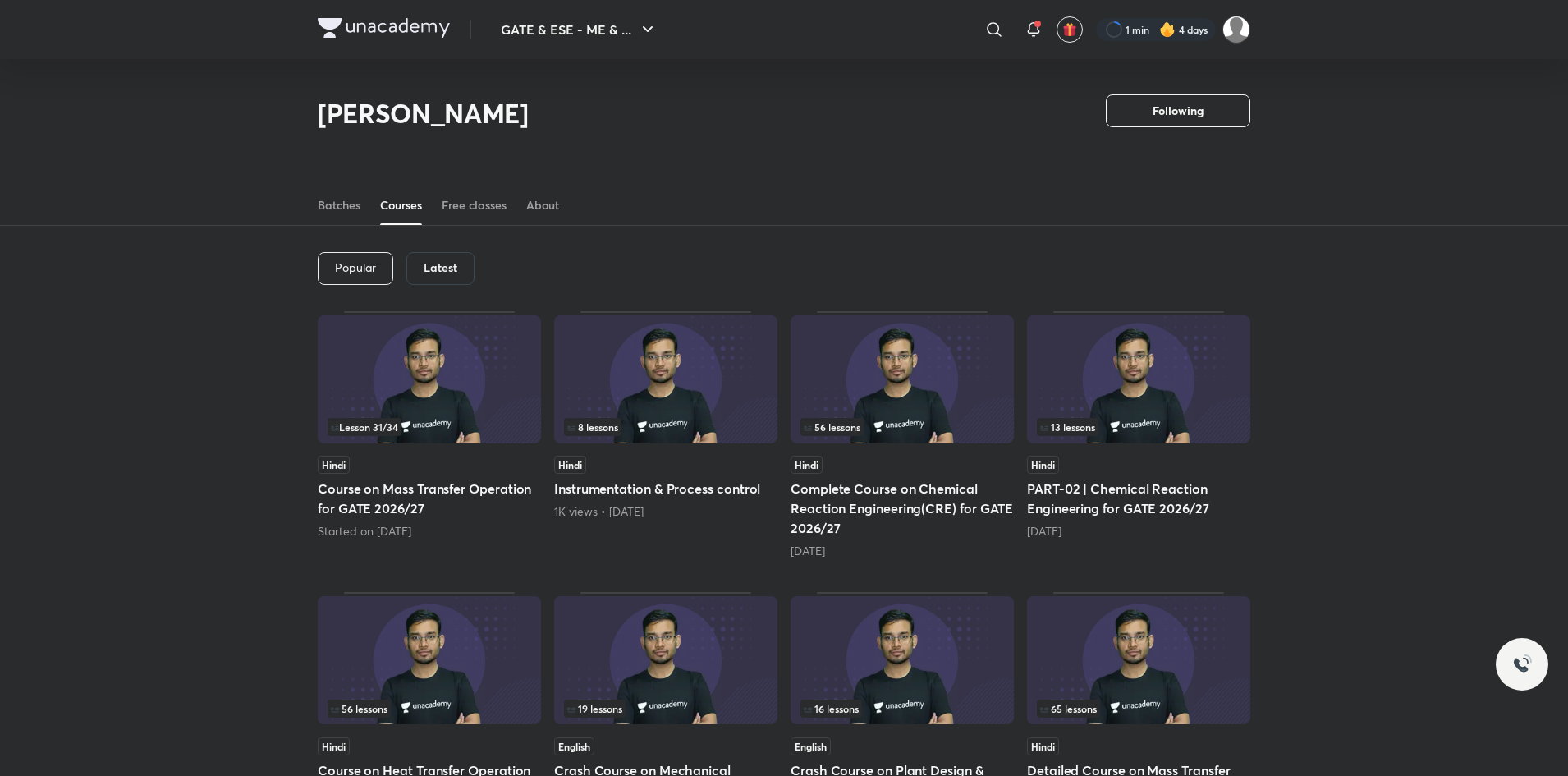
scroll to position [349, 0]
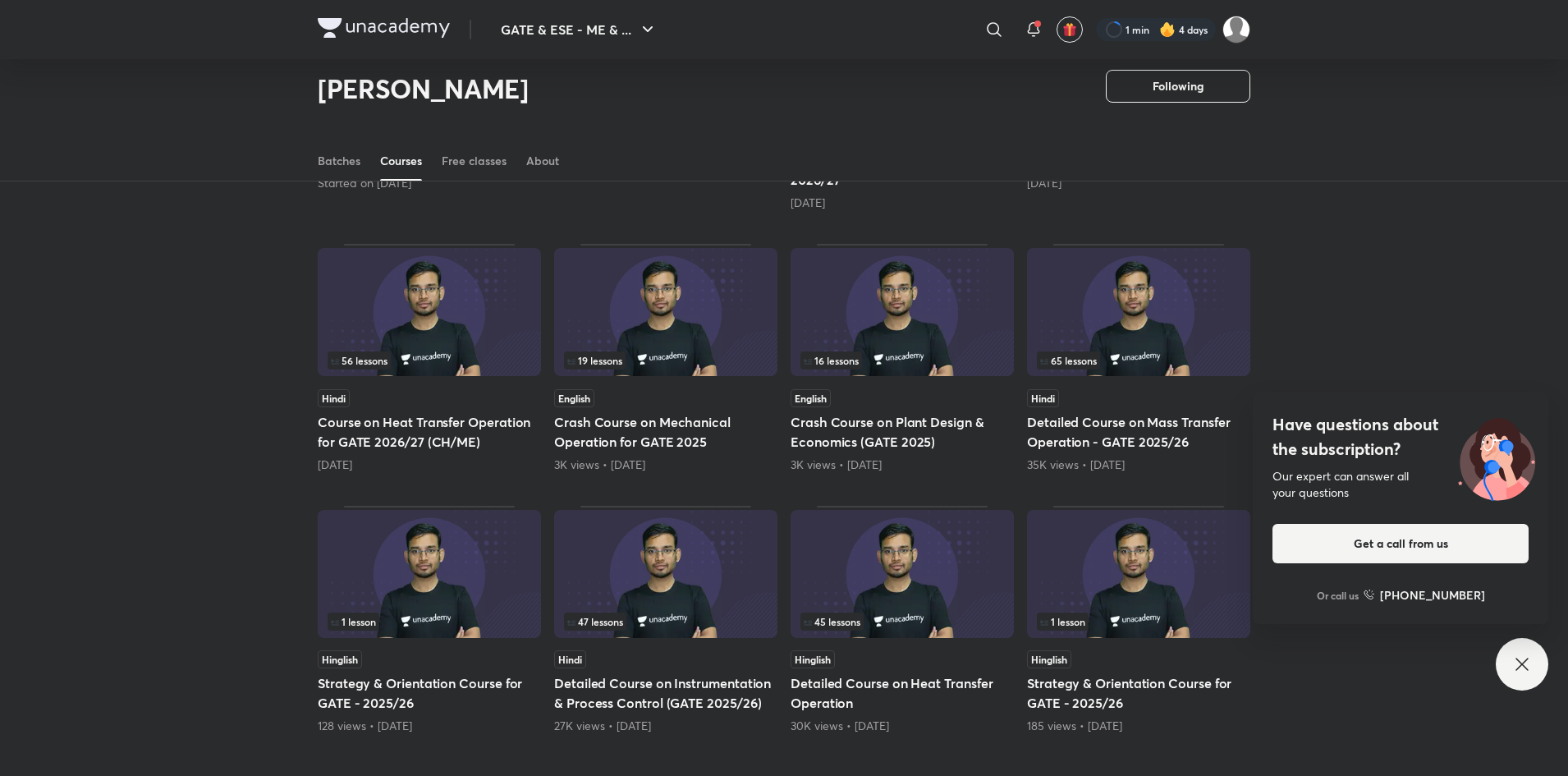
click at [1128, 351] on div "65 lessons" at bounding box center [1139, 360] width 204 height 18
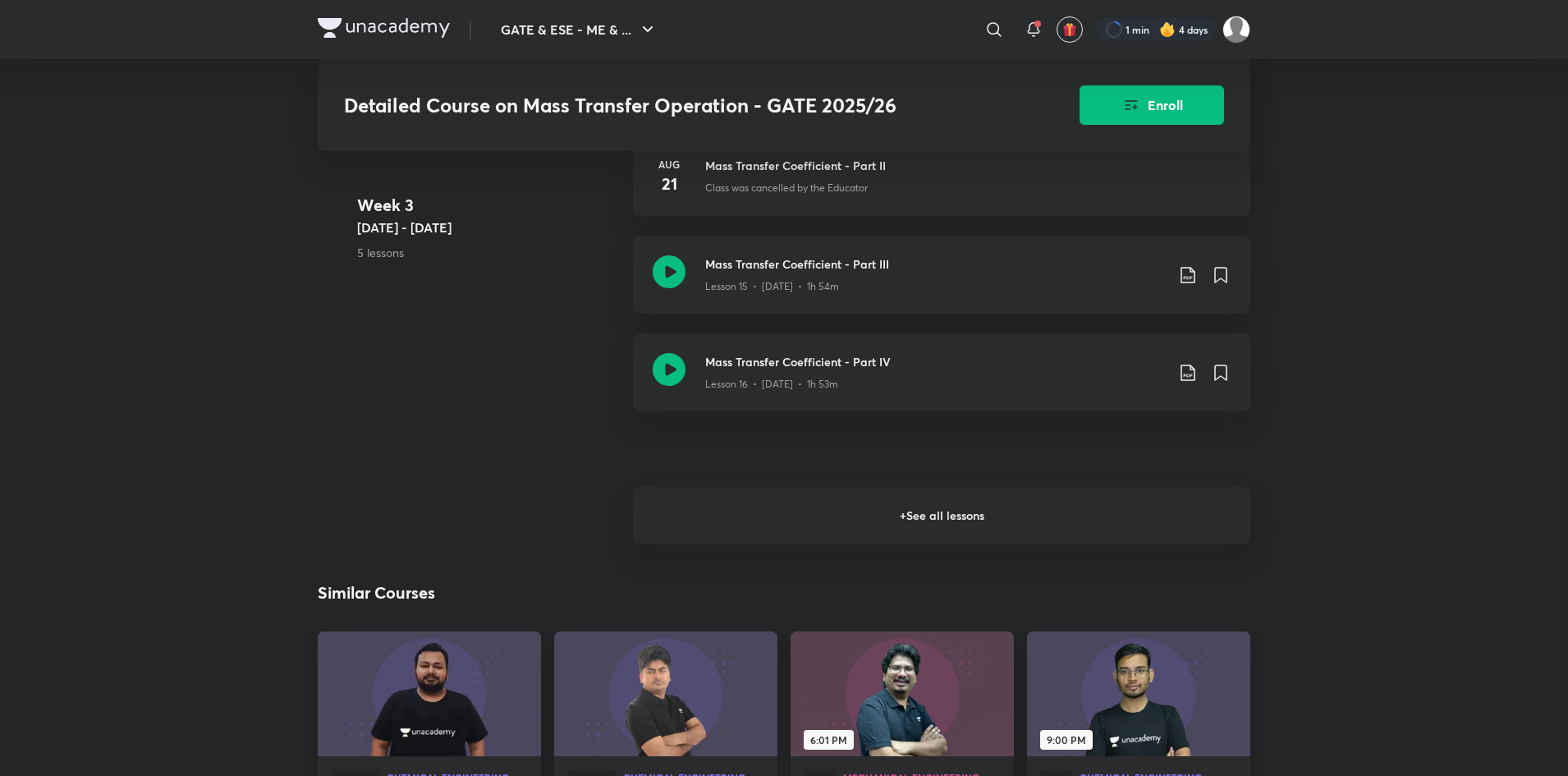
scroll to position [2195, 0]
click at [938, 507] on h6 "+ See all lessons" at bounding box center [942, 516] width 617 height 57
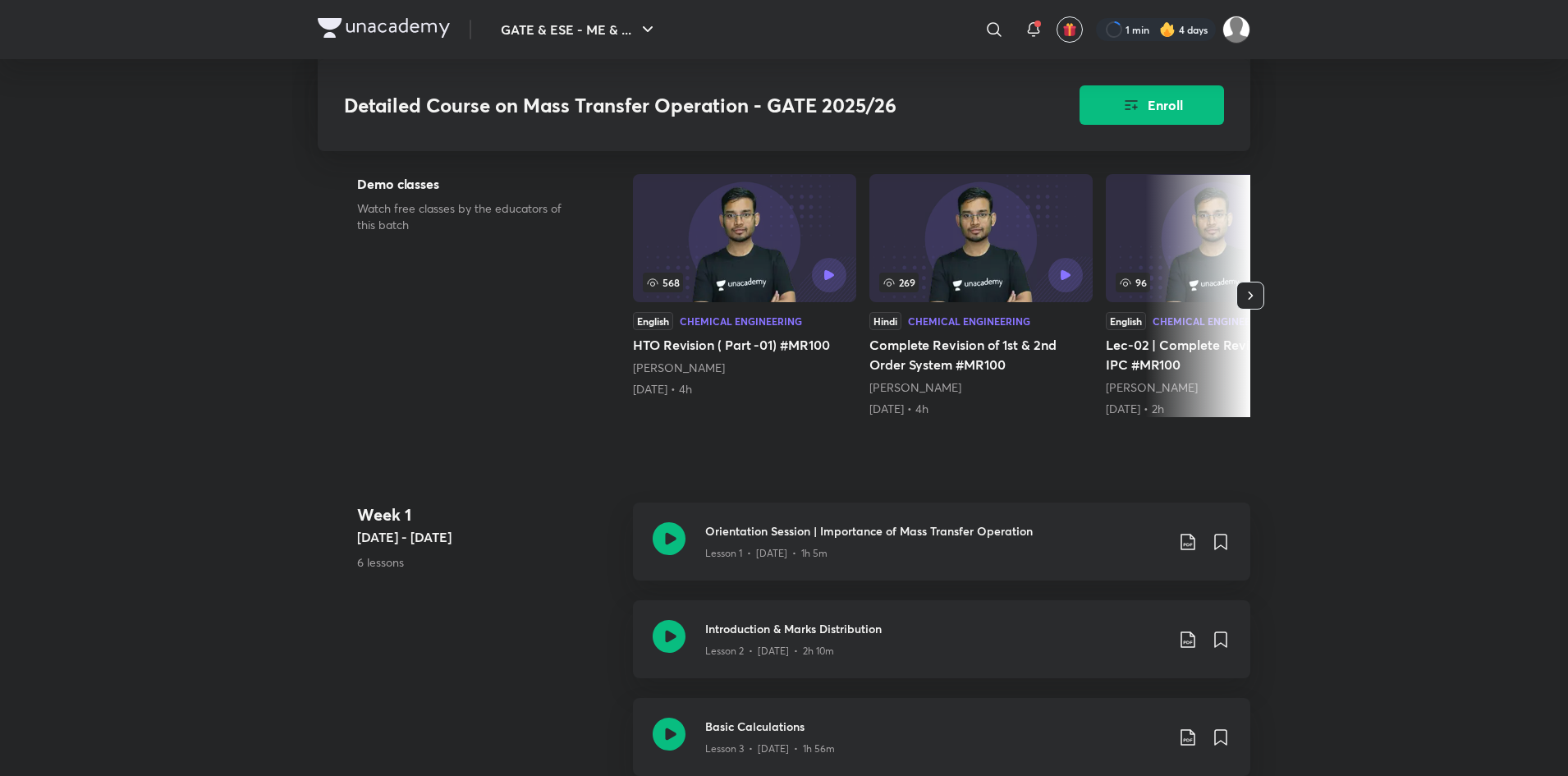
scroll to position [0, 0]
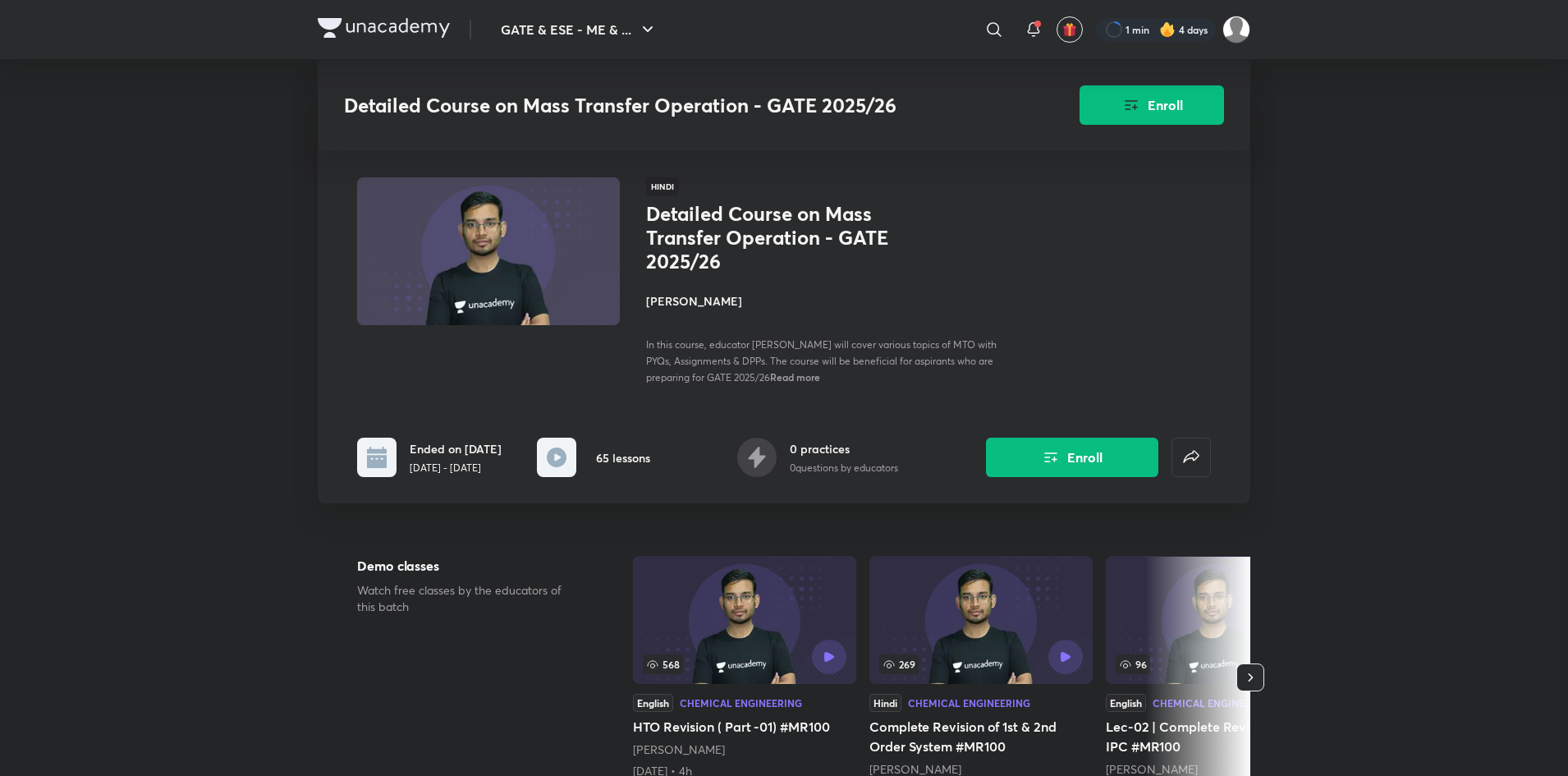
scroll to position [349, 0]
